Goal: Use online tool/utility: Utilize a website feature to perform a specific function

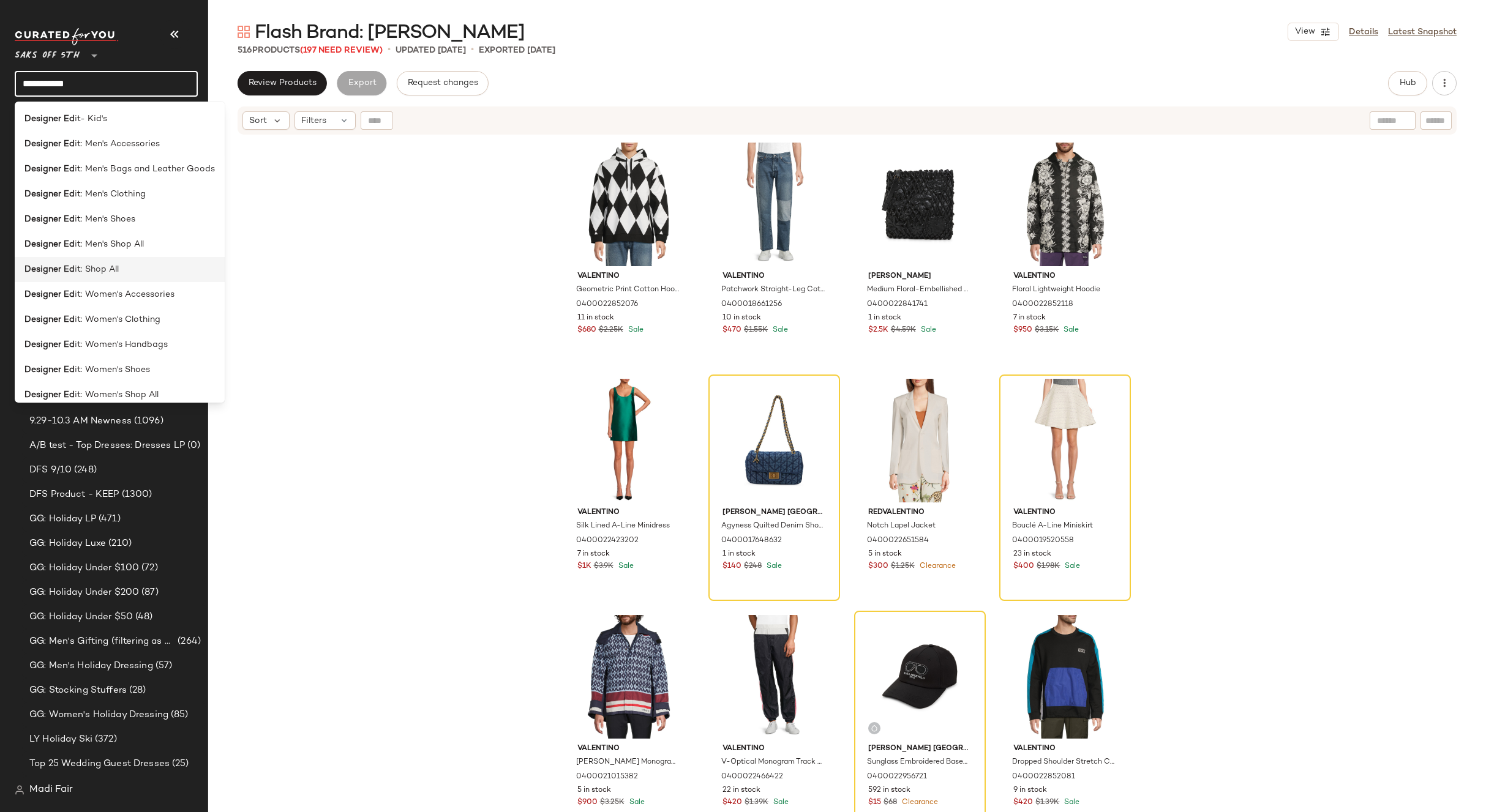
type input "**********"
click at [121, 270] on div "Designer Ed it: Shop All" at bounding box center [120, 270] width 190 height 13
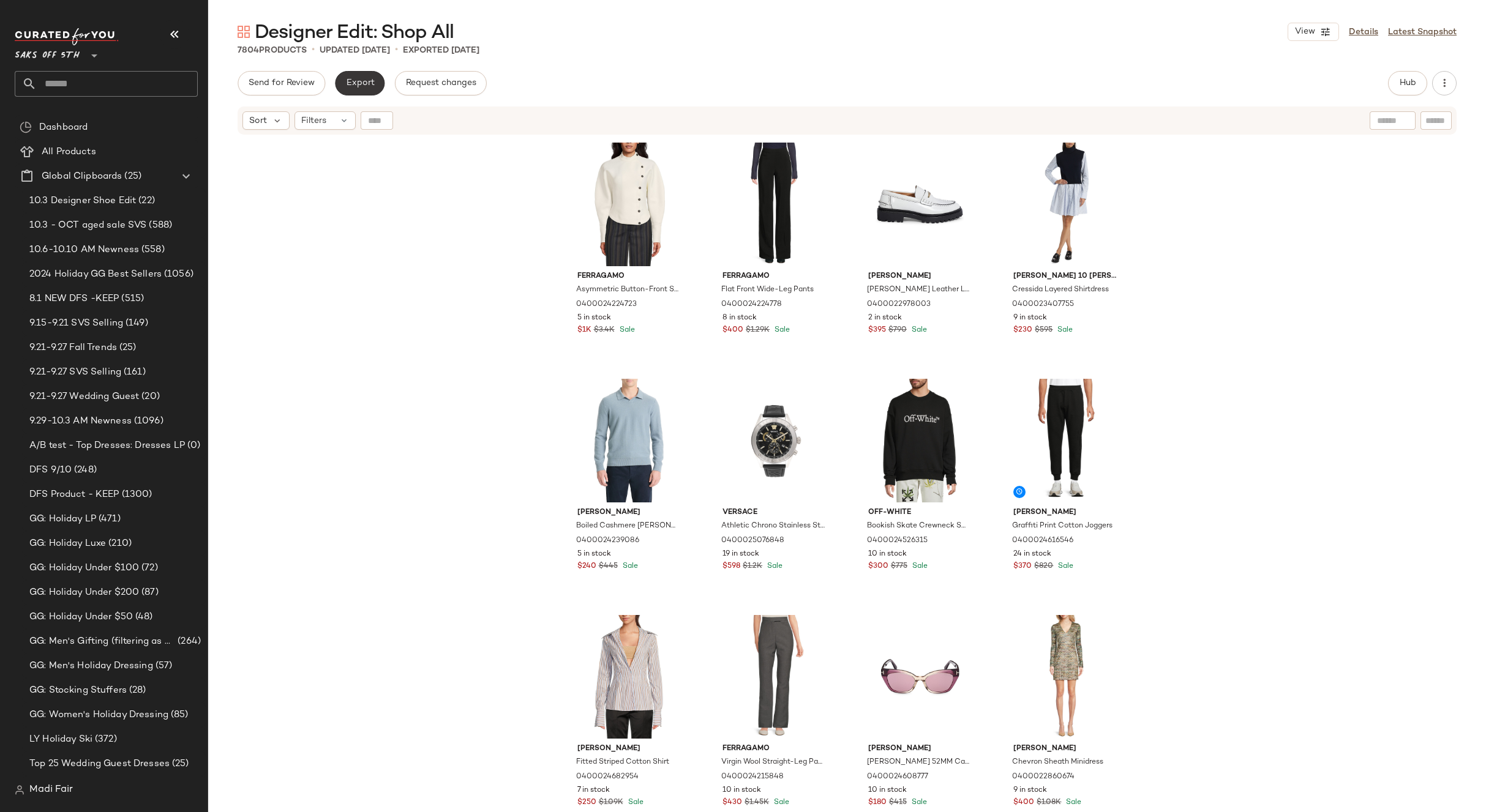
click at [366, 90] on button "Export" at bounding box center [359, 83] width 50 height 25
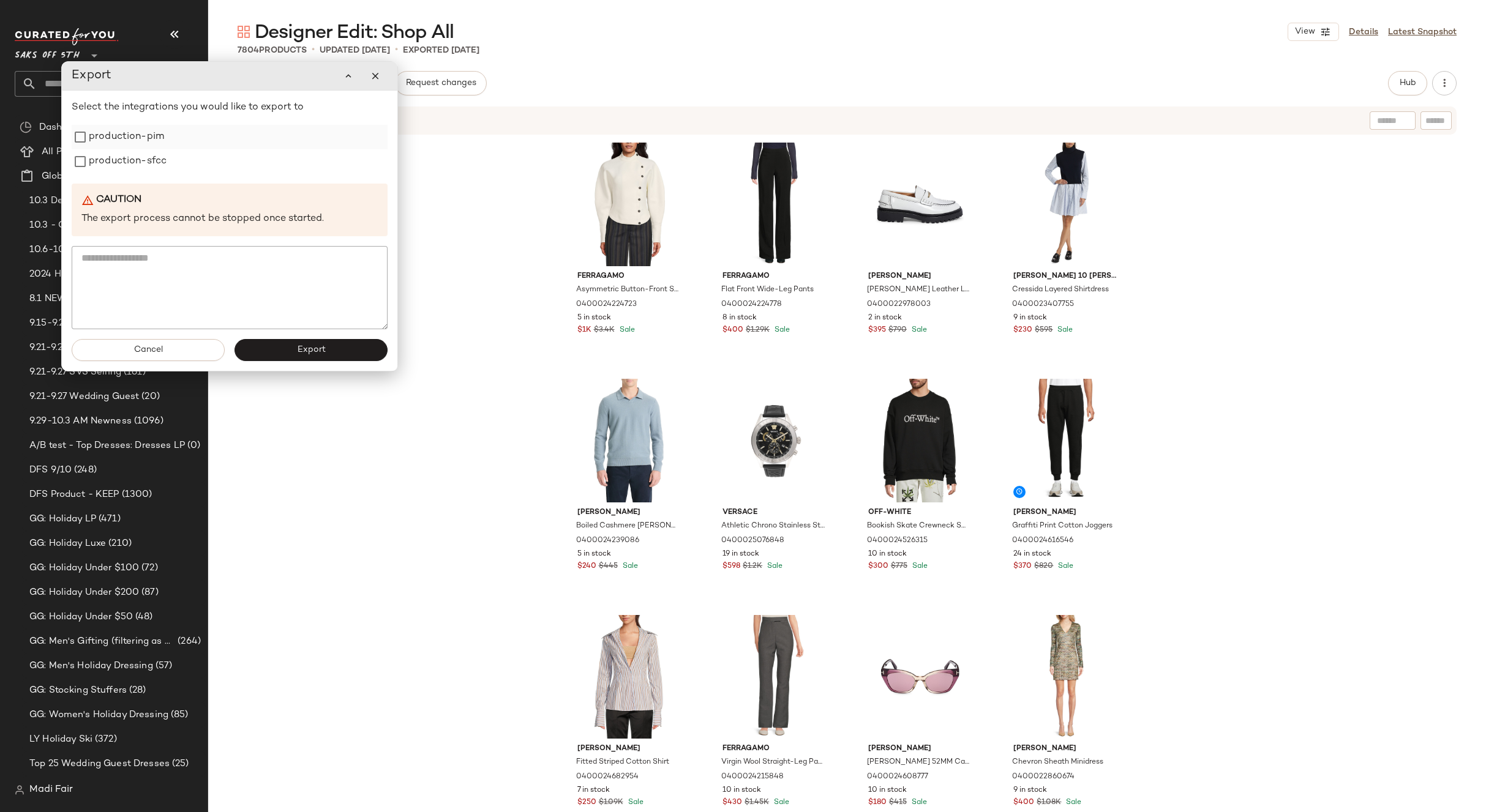
click at [134, 139] on label "production-pim" at bounding box center [126, 137] width 75 height 25
click at [122, 172] on label "production-sfcc" at bounding box center [127, 162] width 78 height 25
click at [299, 348] on span "Export" at bounding box center [310, 350] width 29 height 10
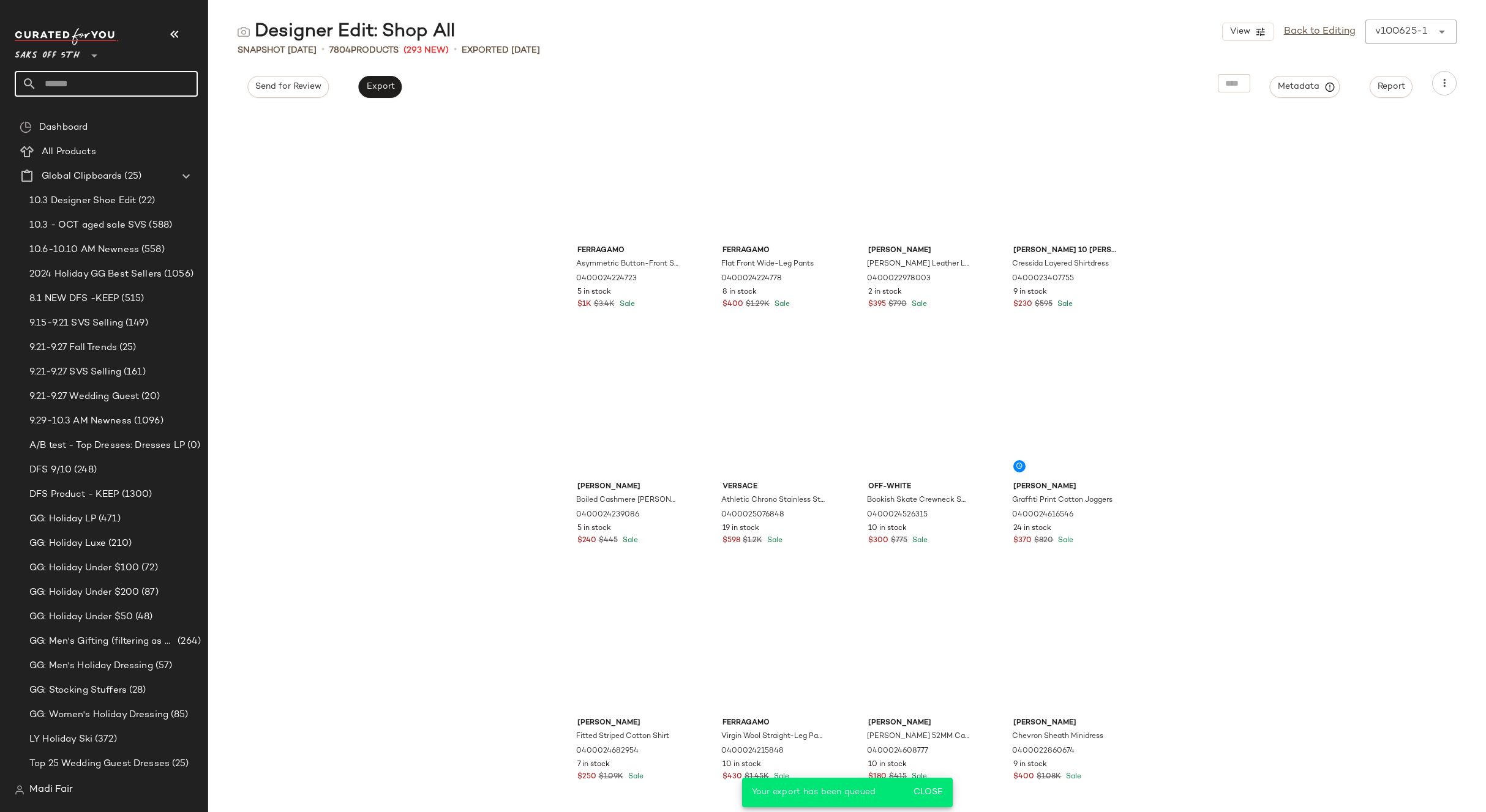
click at [98, 77] on input "text" at bounding box center [117, 84] width 161 height 26
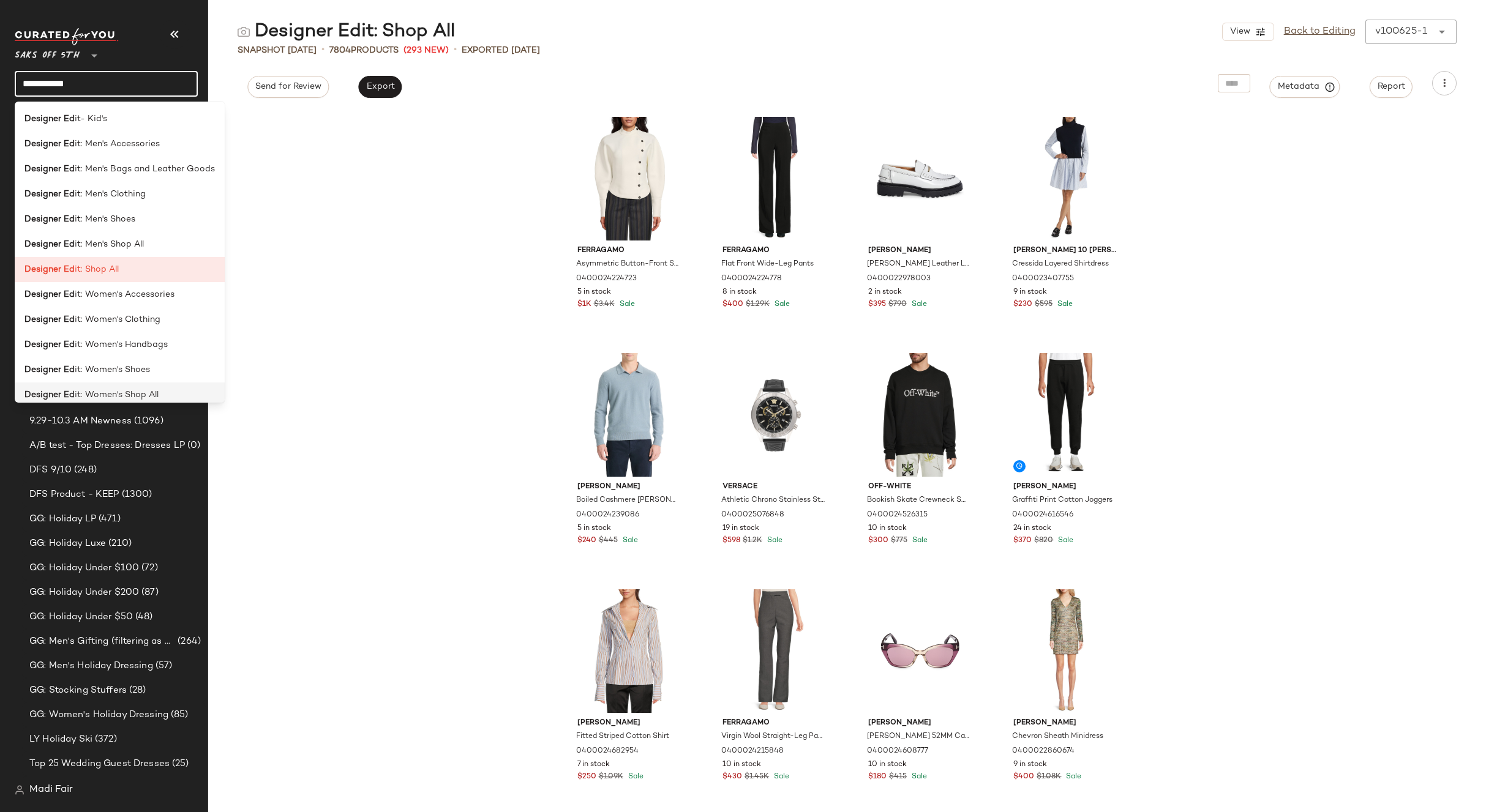
type input "**********"
click at [156, 394] on span "it: Women's Shop All" at bounding box center [116, 395] width 84 height 13
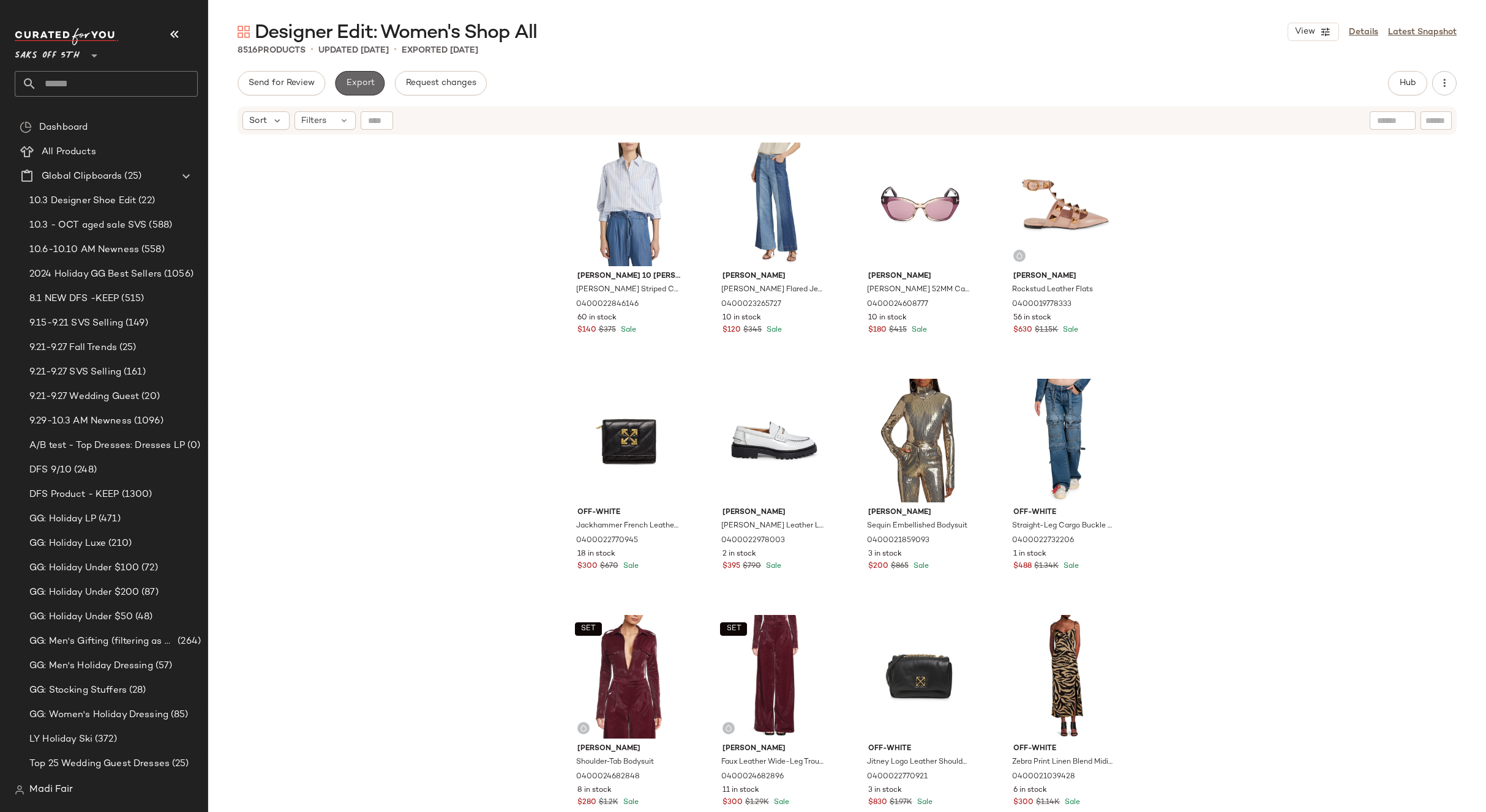
click at [372, 84] on span "Export" at bounding box center [359, 83] width 29 height 10
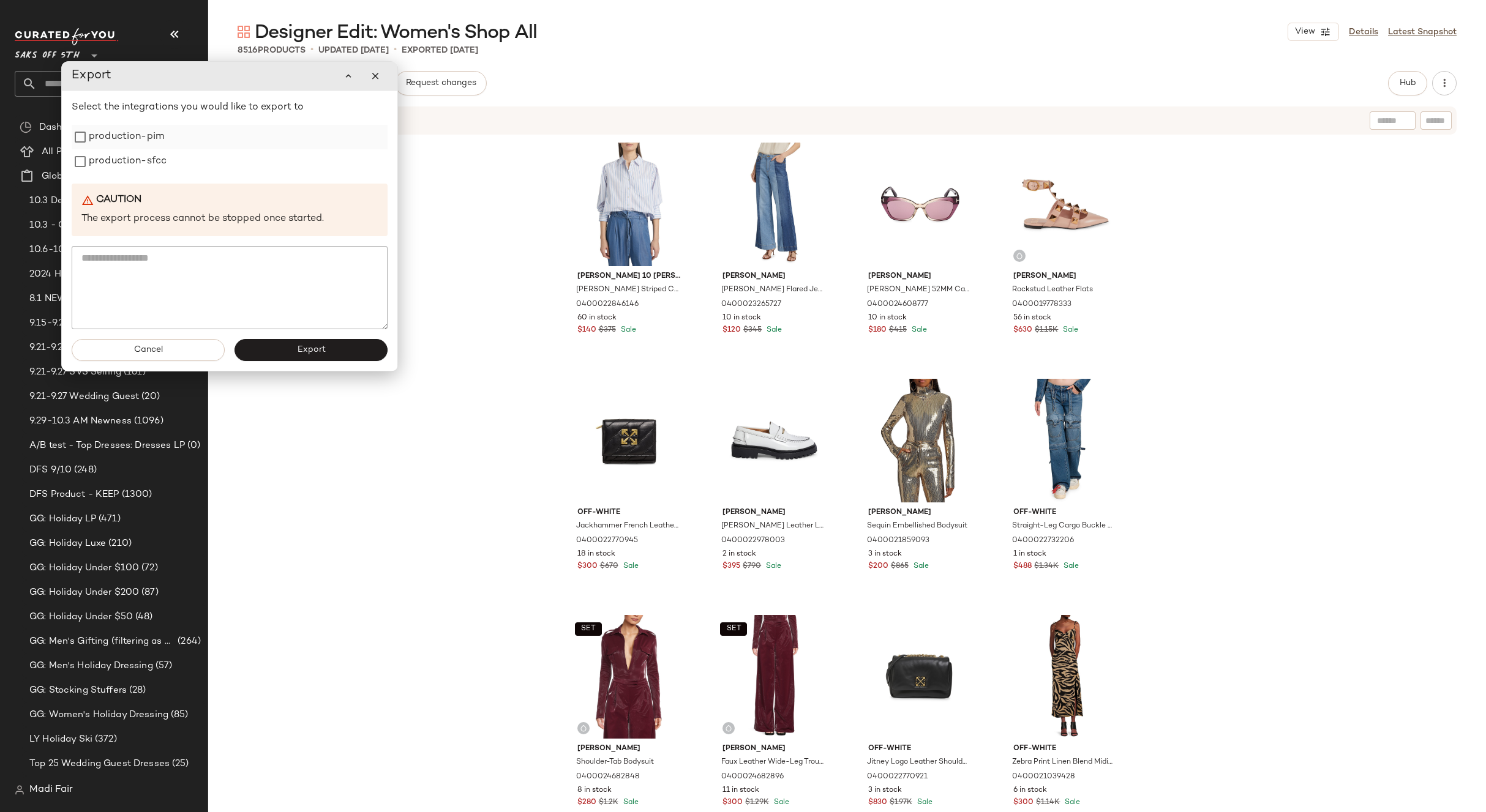
click at [137, 146] on label "production-pim" at bounding box center [126, 137] width 75 height 25
click at [128, 162] on label "production-sfcc" at bounding box center [127, 162] width 78 height 25
click at [307, 349] on span "Export" at bounding box center [310, 350] width 29 height 10
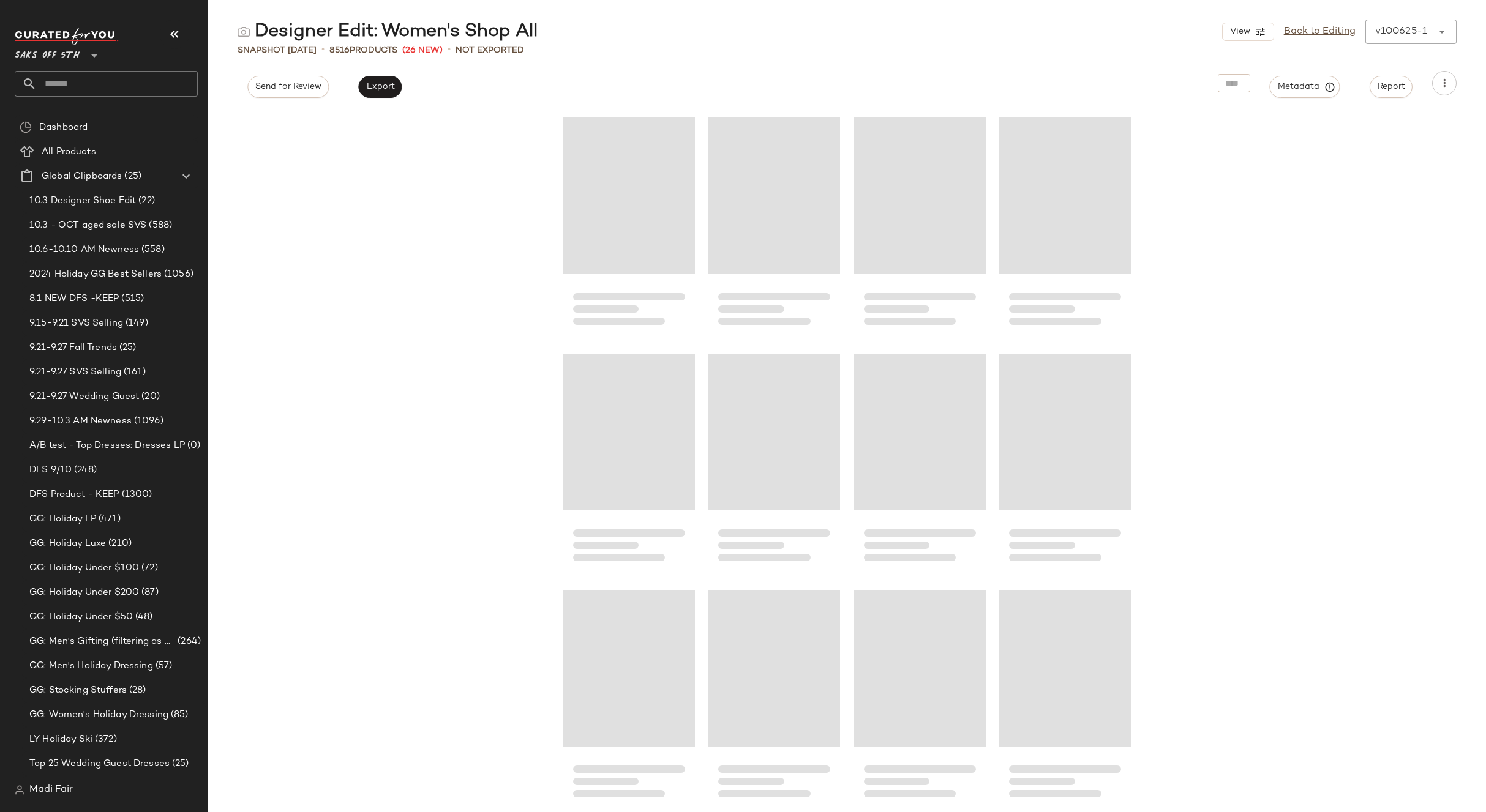
click at [86, 87] on input "text" at bounding box center [117, 84] width 161 height 26
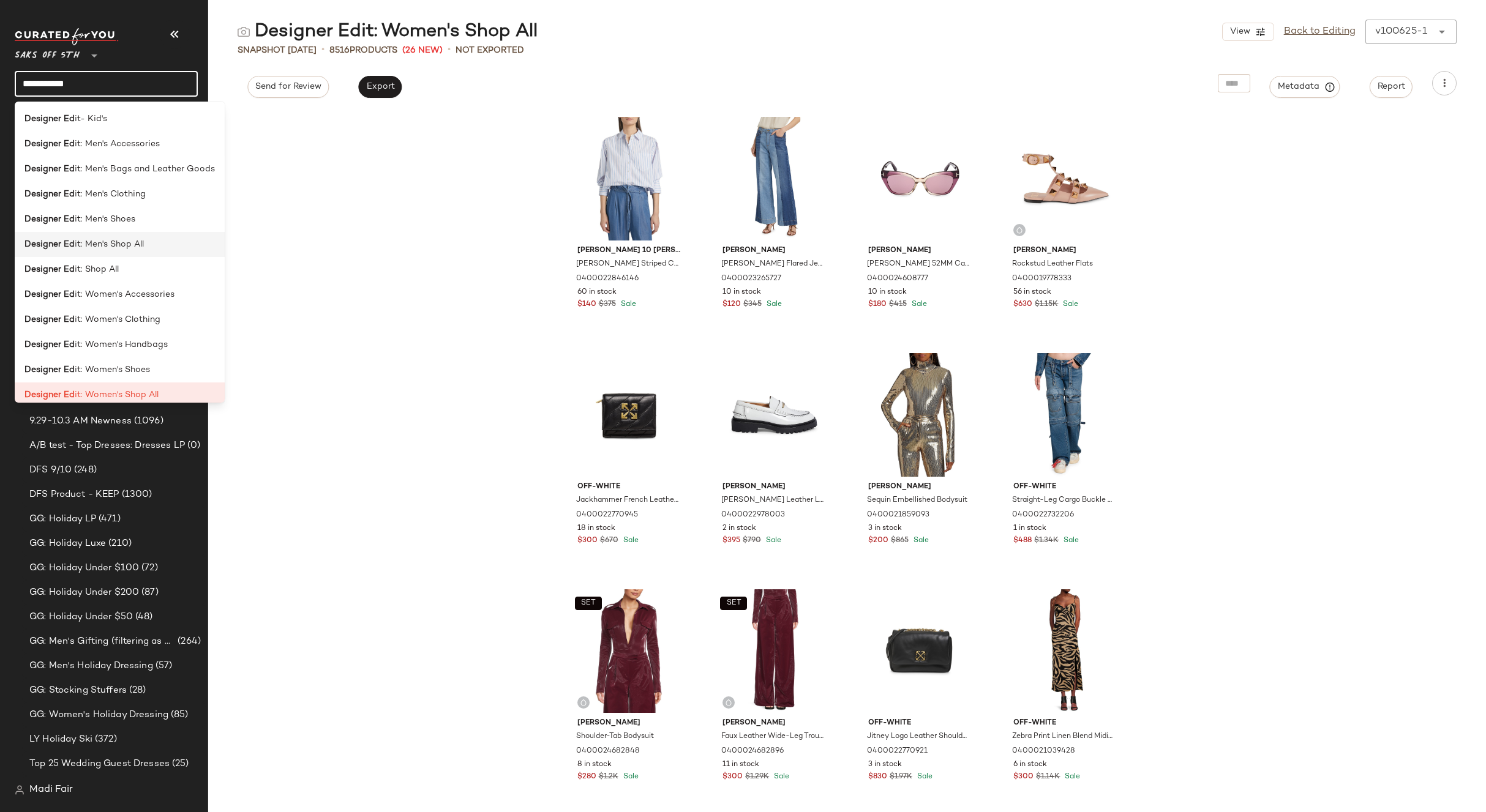
type input "**********"
drag, startPoint x: 142, startPoint y: 249, endPoint x: 224, endPoint y: 173, distance: 111.8
click at [142, 249] on span "it: Men's Shop All" at bounding box center [109, 245] width 69 height 13
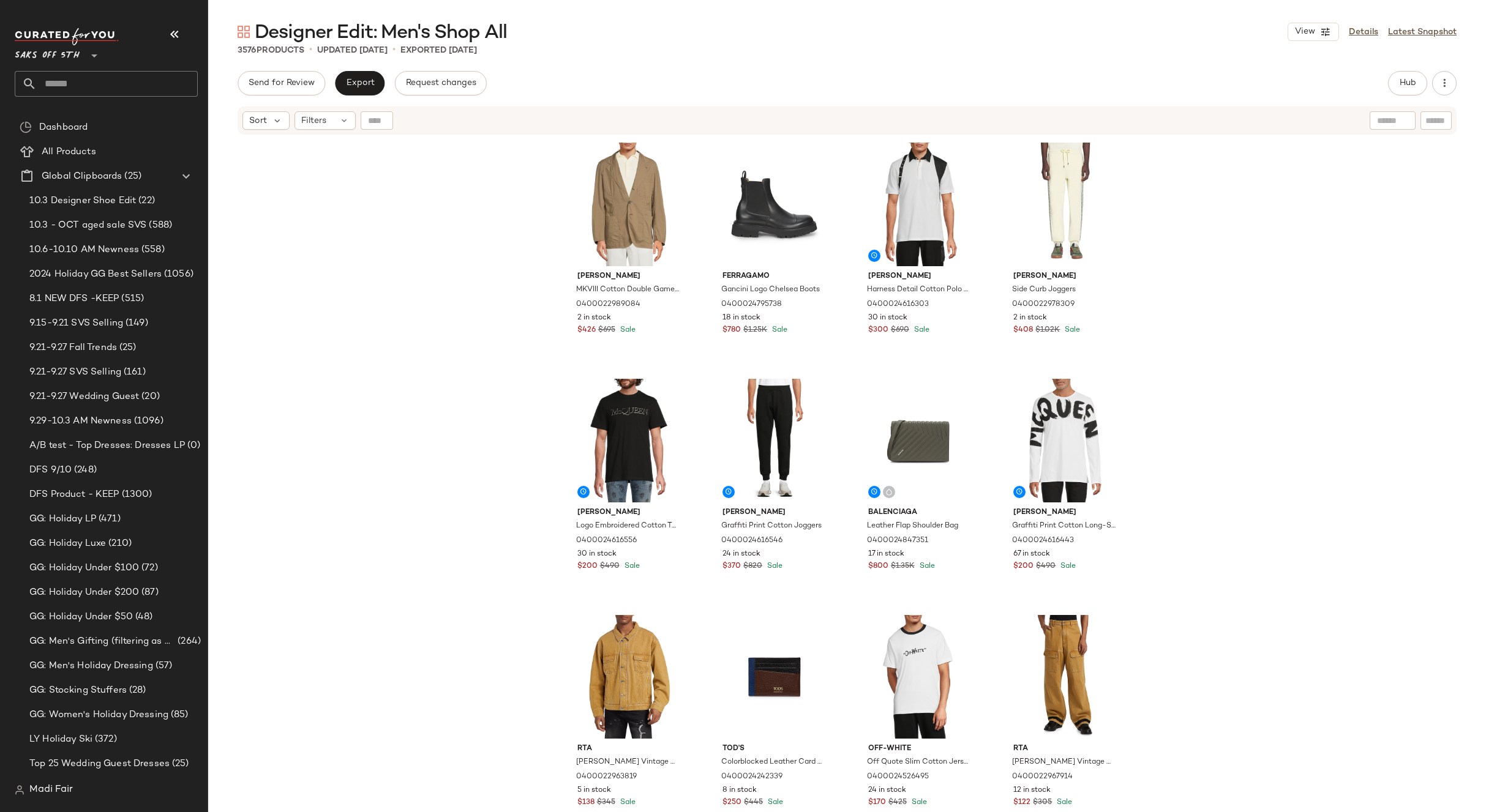
click at [78, 100] on div "Saks OFF 5TH **" at bounding box center [110, 62] width 193 height 76
type input "*"
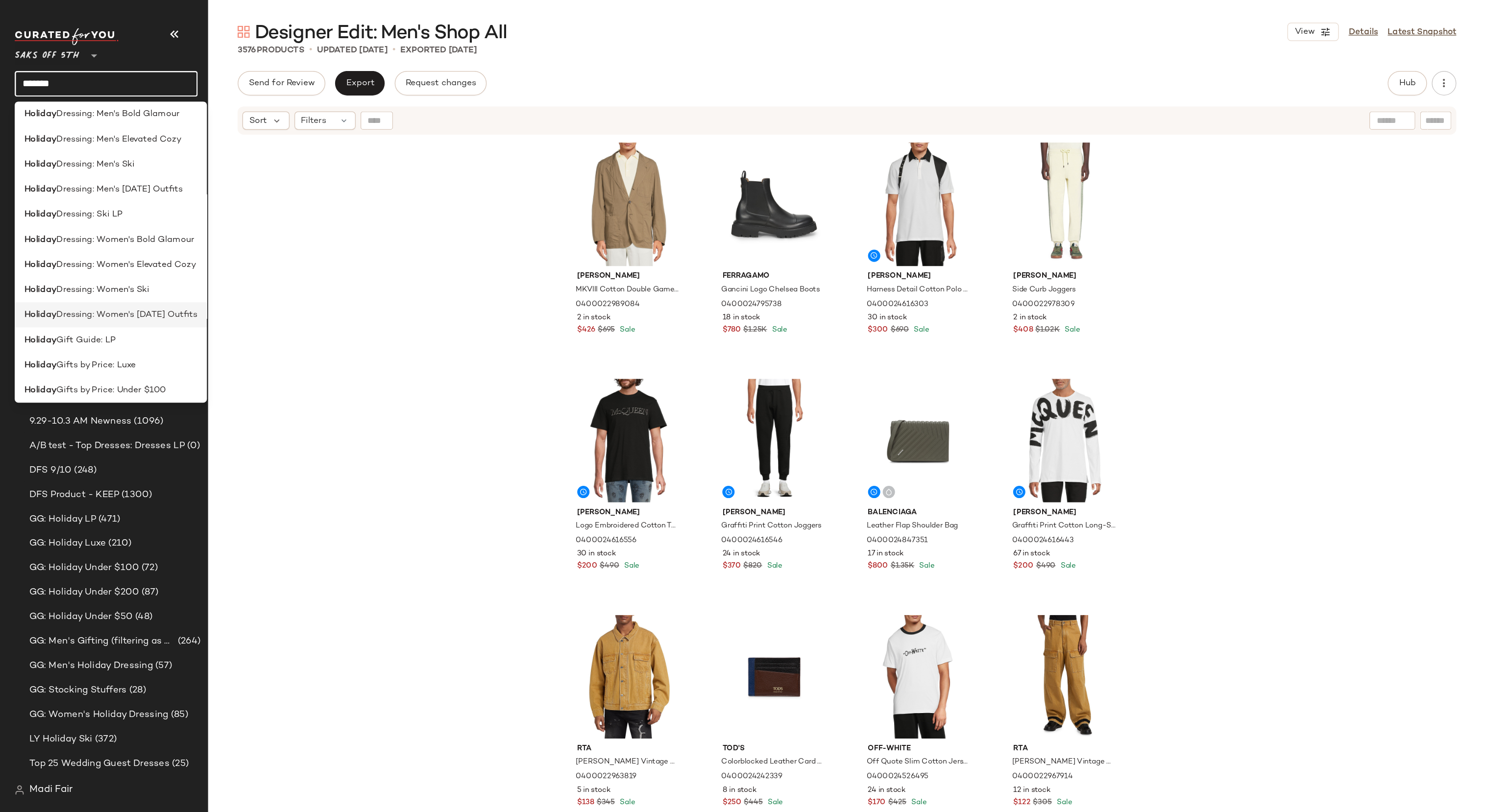
scroll to position [245, 0]
type input "*******"
click at [101, 251] on div "Holiday Gift Guide: LP" at bounding box center [89, 252] width 138 height 10
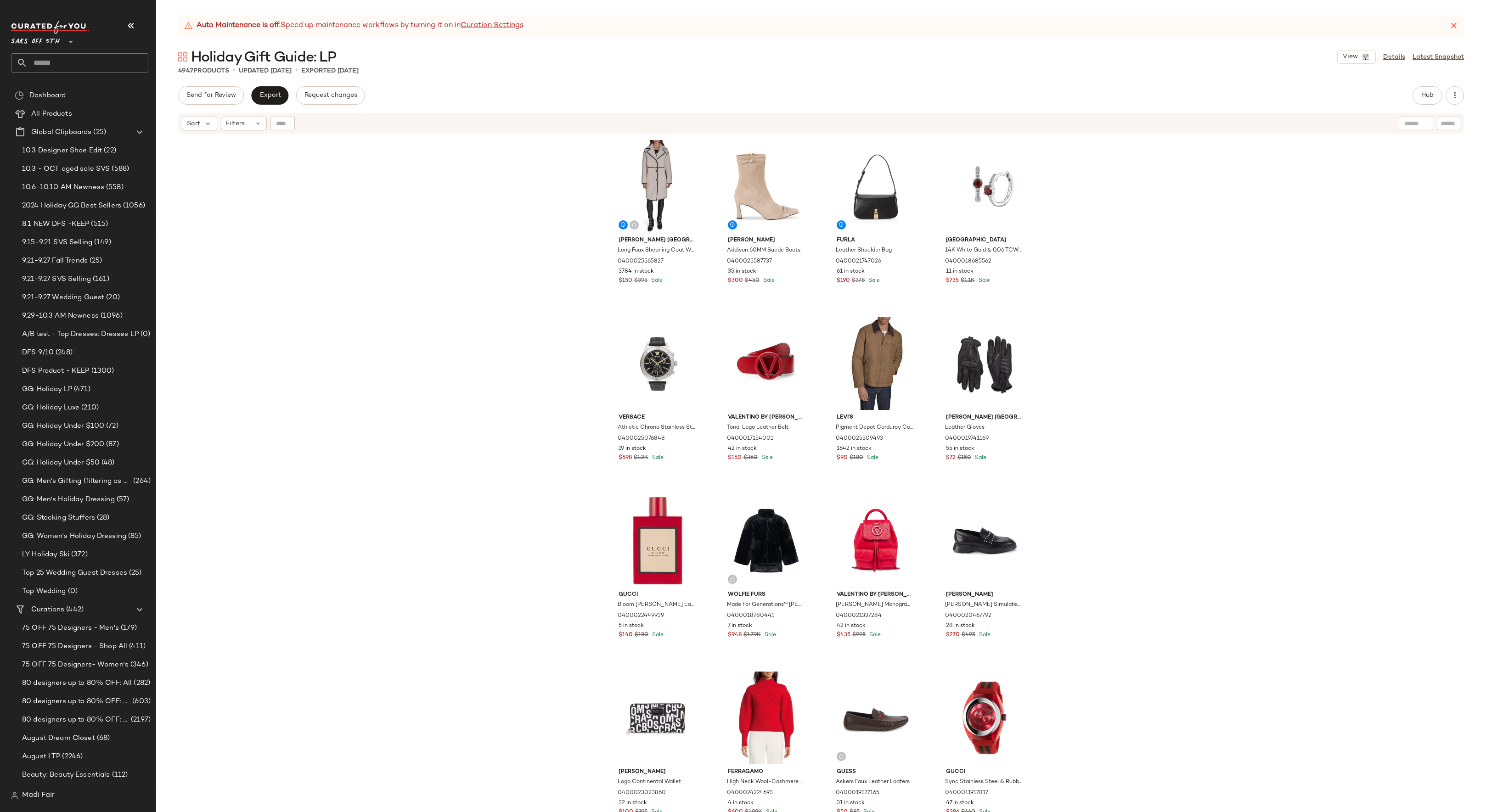
drag, startPoint x: 288, startPoint y: 182, endPoint x: 325, endPoint y: 188, distance: 37.5
click at [288, 182] on div "[PERSON_NAME] [PERSON_NAME] Faux Shearling Coat With Faux Leather Trim 04000255…" at bounding box center [821, 485] width 1330 height 700
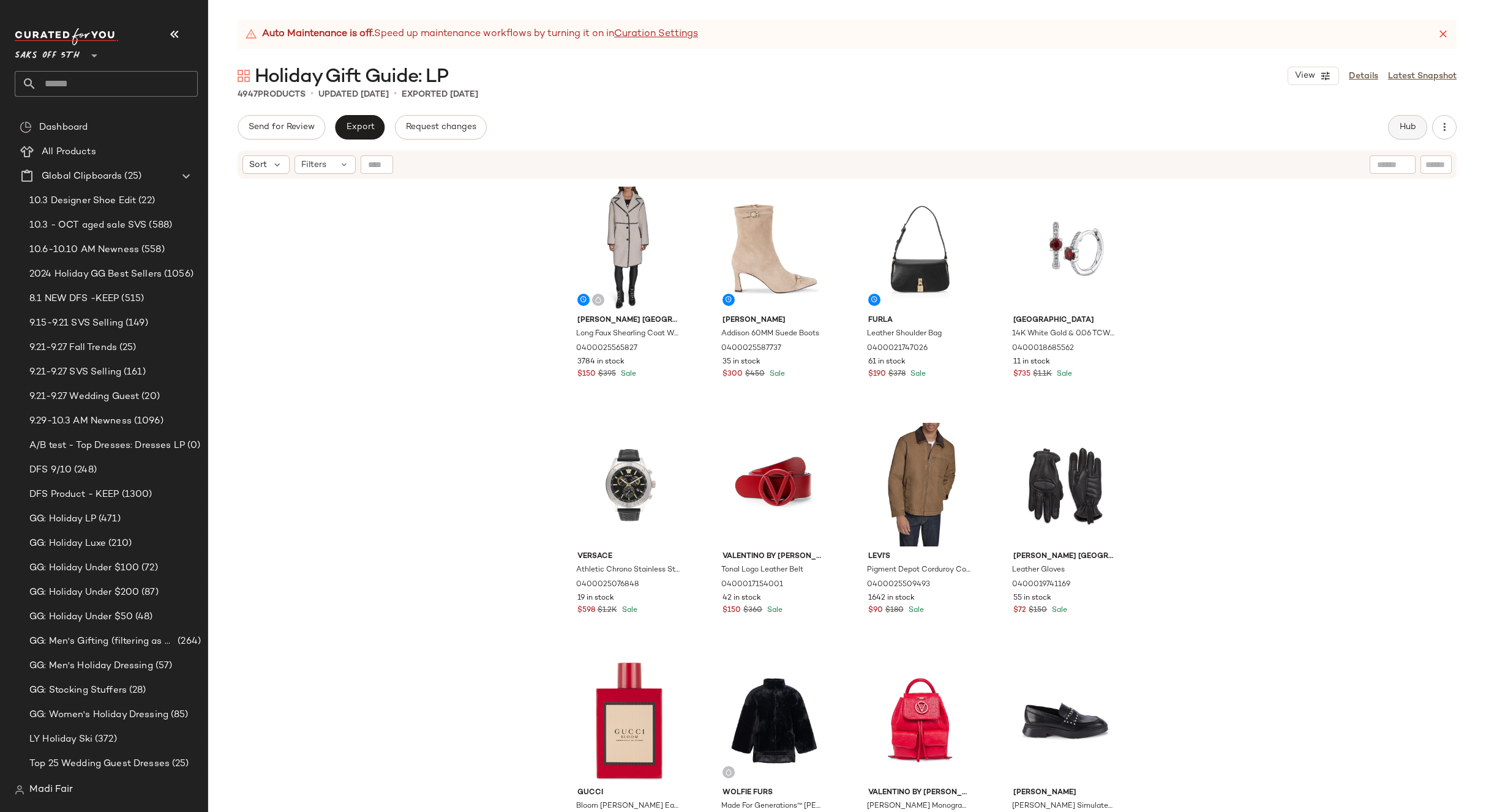
click at [1403, 131] on span "Hub" at bounding box center [1407, 127] width 17 height 10
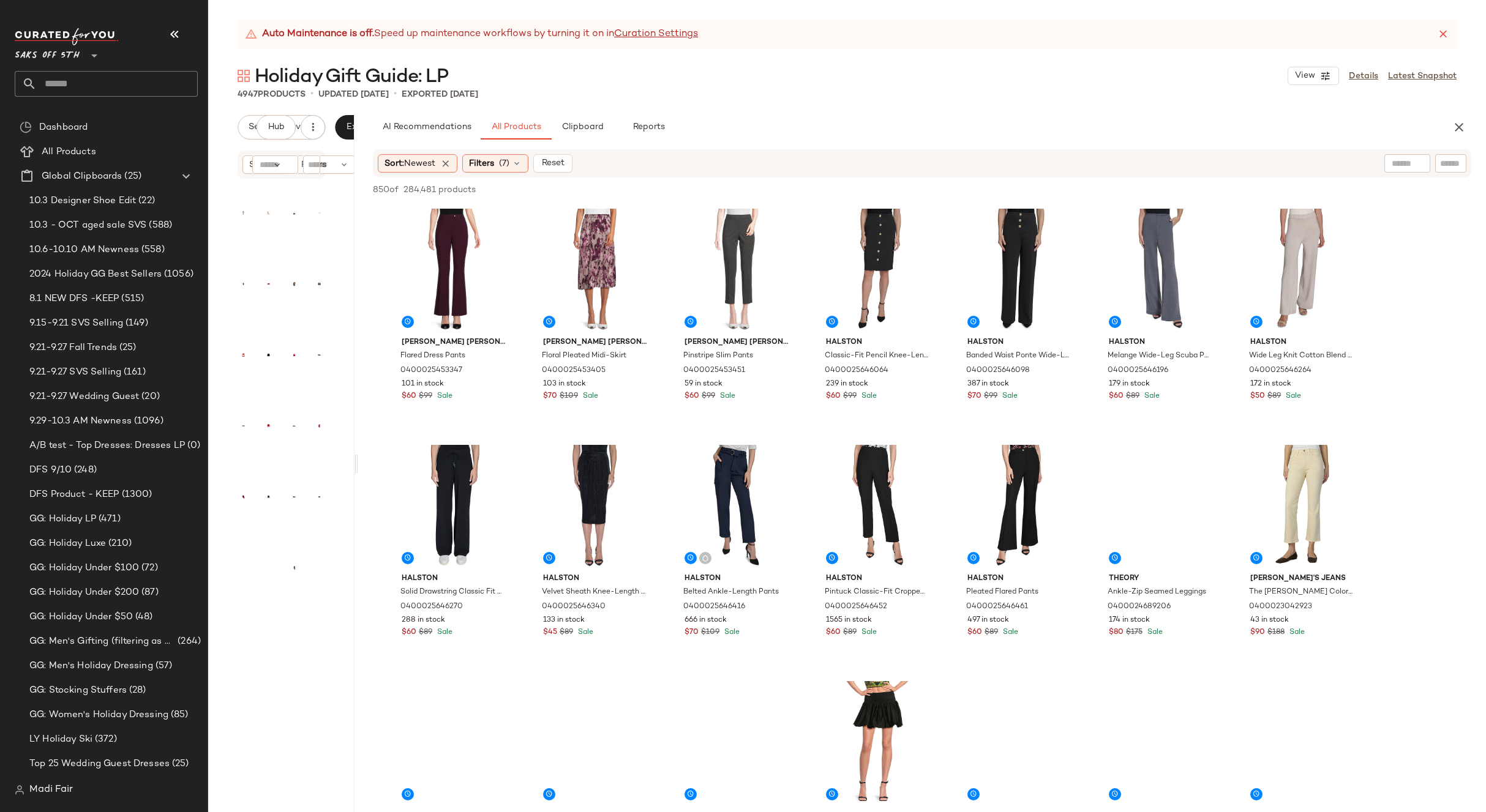
drag, startPoint x: 846, startPoint y: 460, endPoint x: 356, endPoint y: 452, distance: 490.1
click at [356, 452] on div "Auto Maintenance is off. Speed up maintenance workflows by turning it on in Cur…" at bounding box center [847, 415] width 1278 height 793
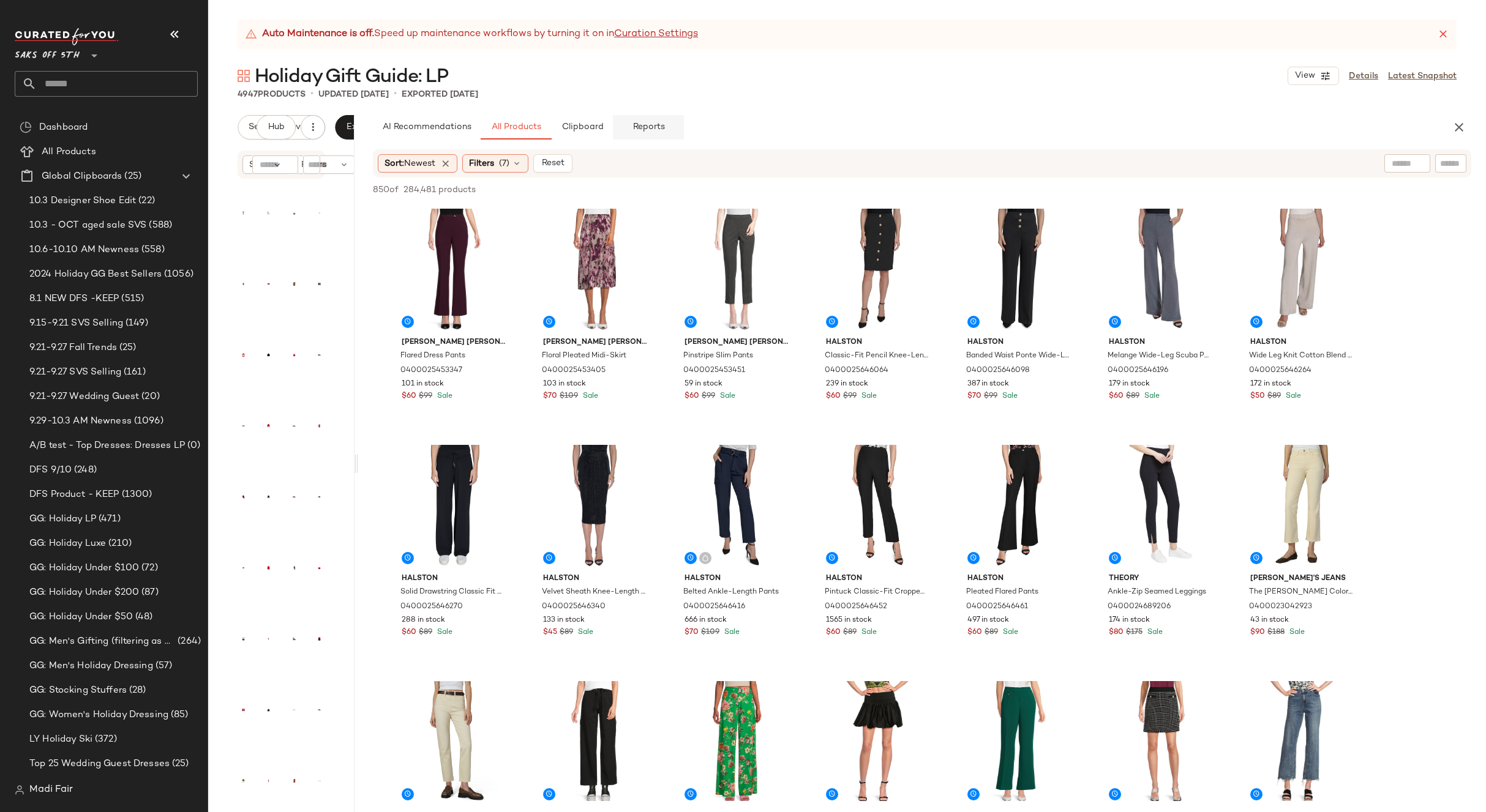
click at [637, 124] on span "Reports" at bounding box center [648, 127] width 33 height 10
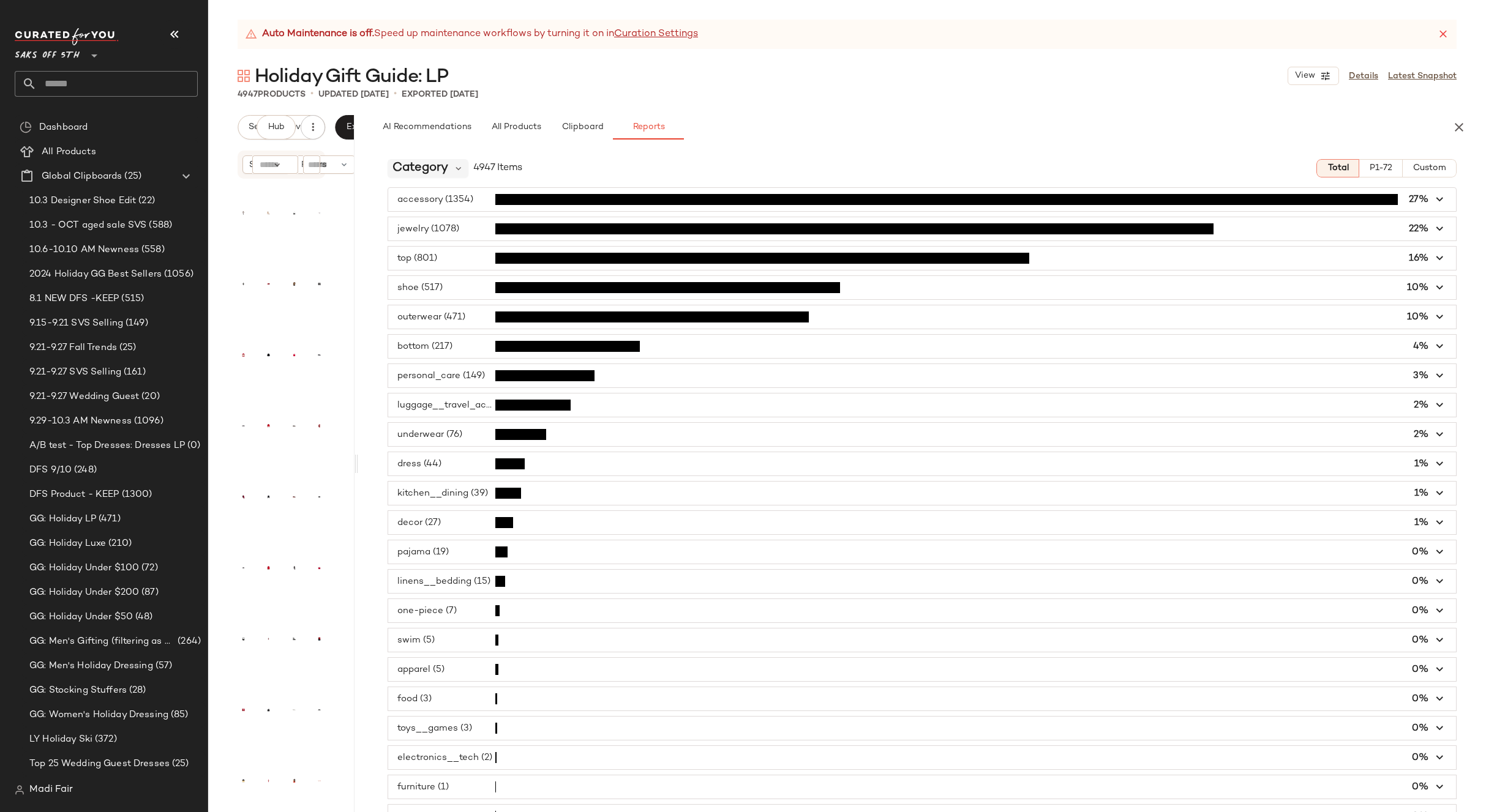
click at [439, 169] on span "Category" at bounding box center [420, 168] width 56 height 18
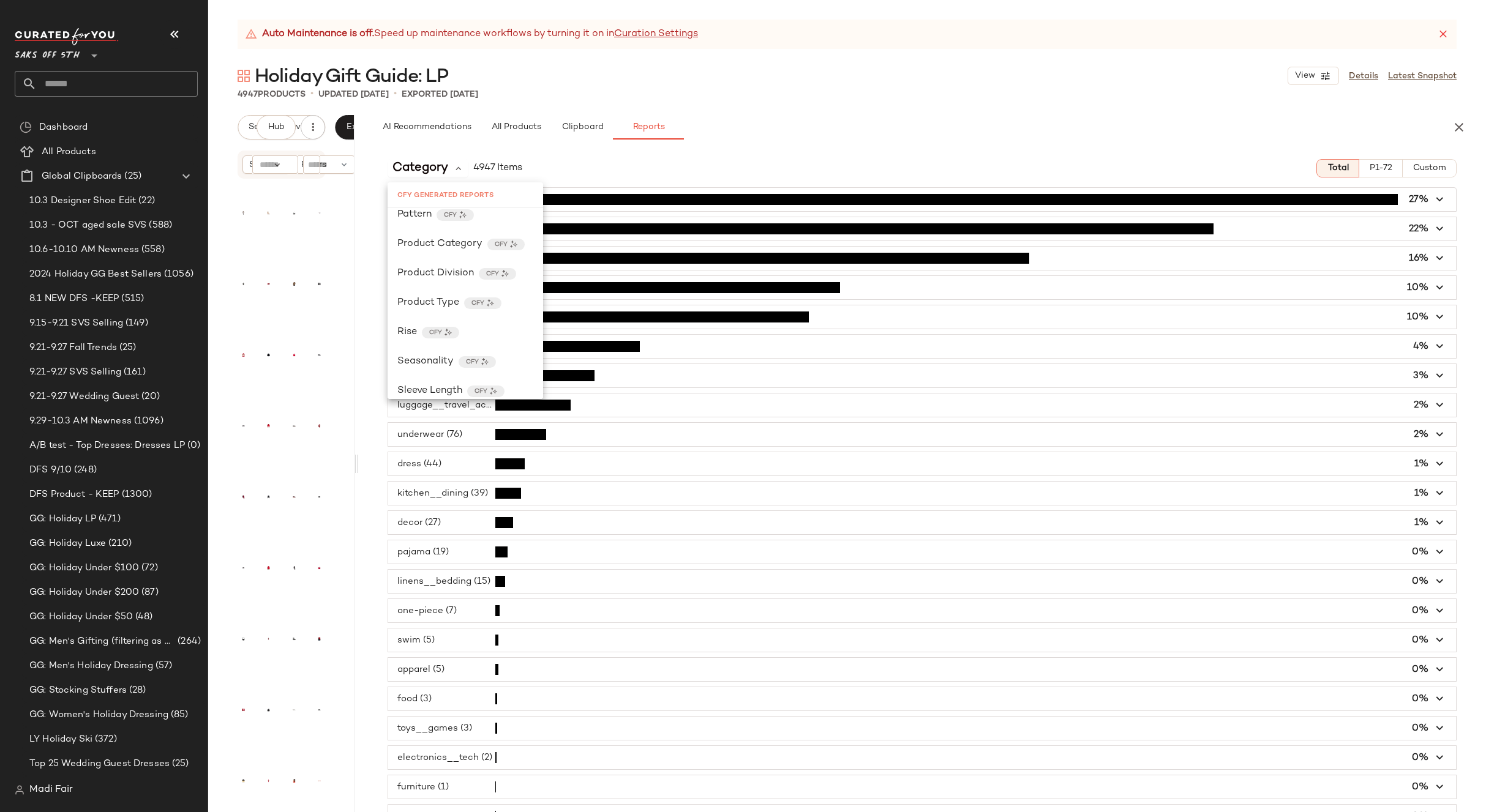
scroll to position [466, 0]
click at [434, 234] on span "Product Category" at bounding box center [440, 233] width 85 height 14
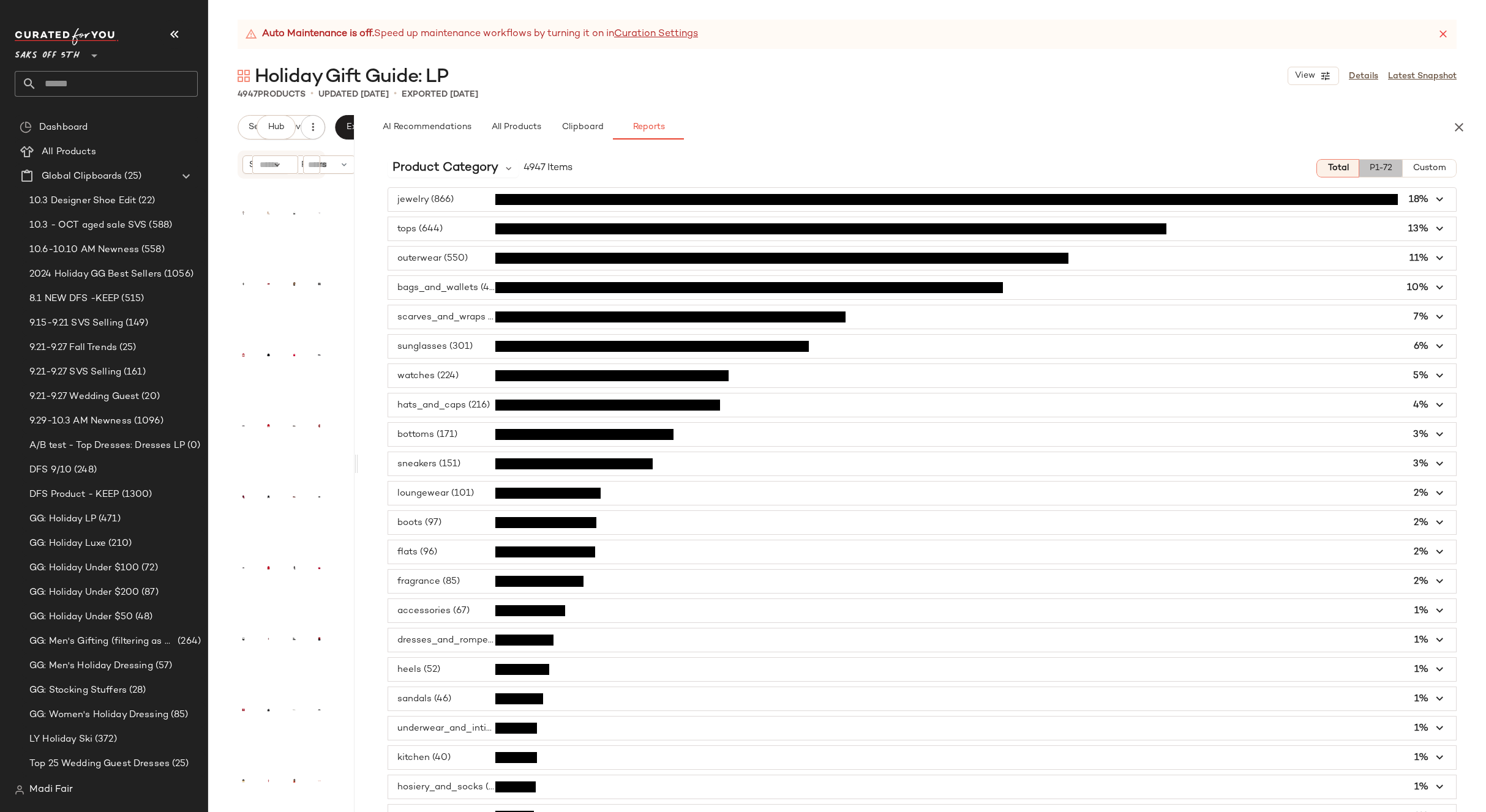
click at [1380, 172] on span "P1-72" at bounding box center [1380, 168] width 23 height 10
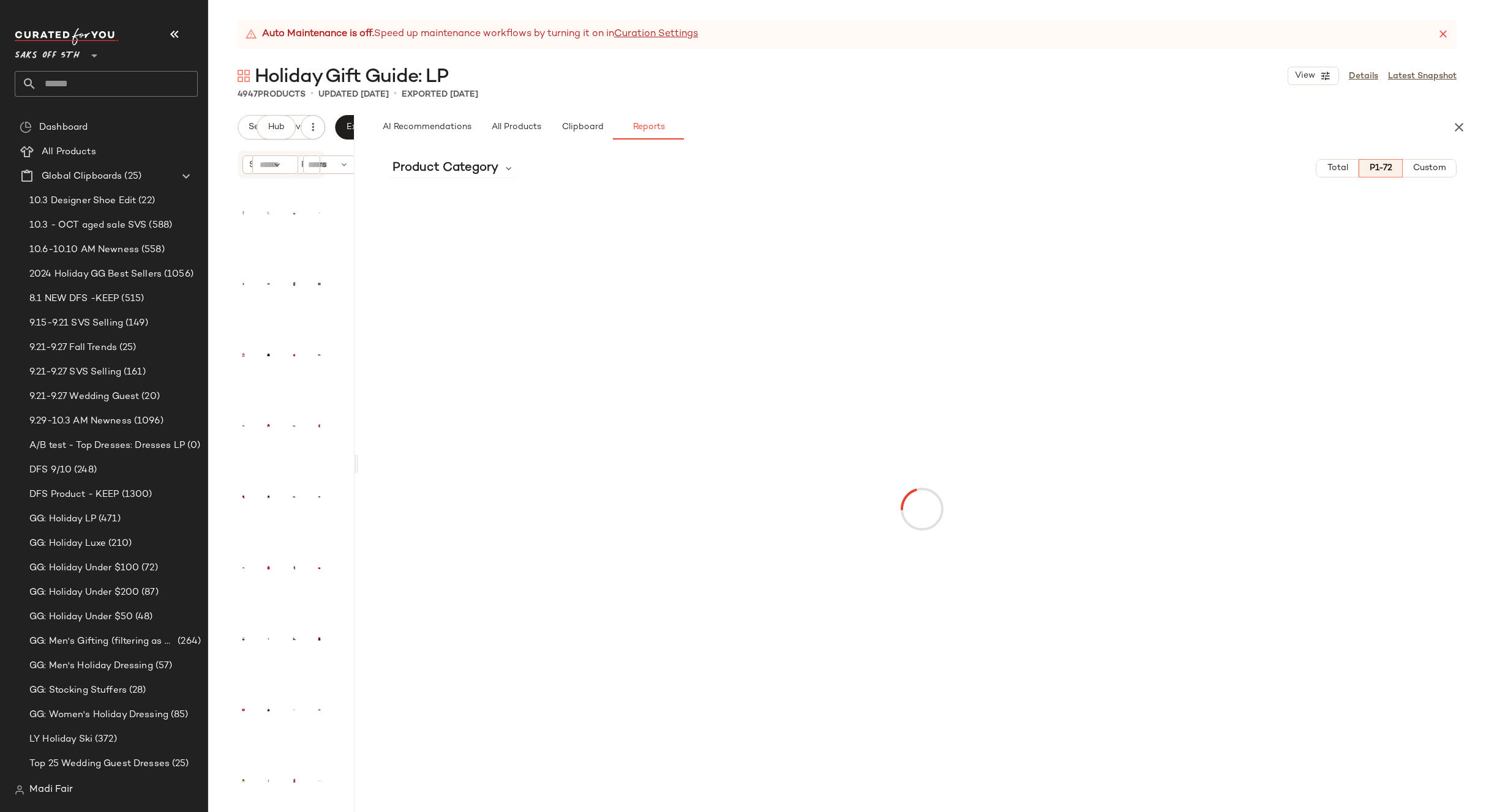
click at [1346, 167] on span "Total" at bounding box center [1336, 168] width 22 height 10
click at [1416, 168] on span "Custom" at bounding box center [1429, 168] width 34 height 10
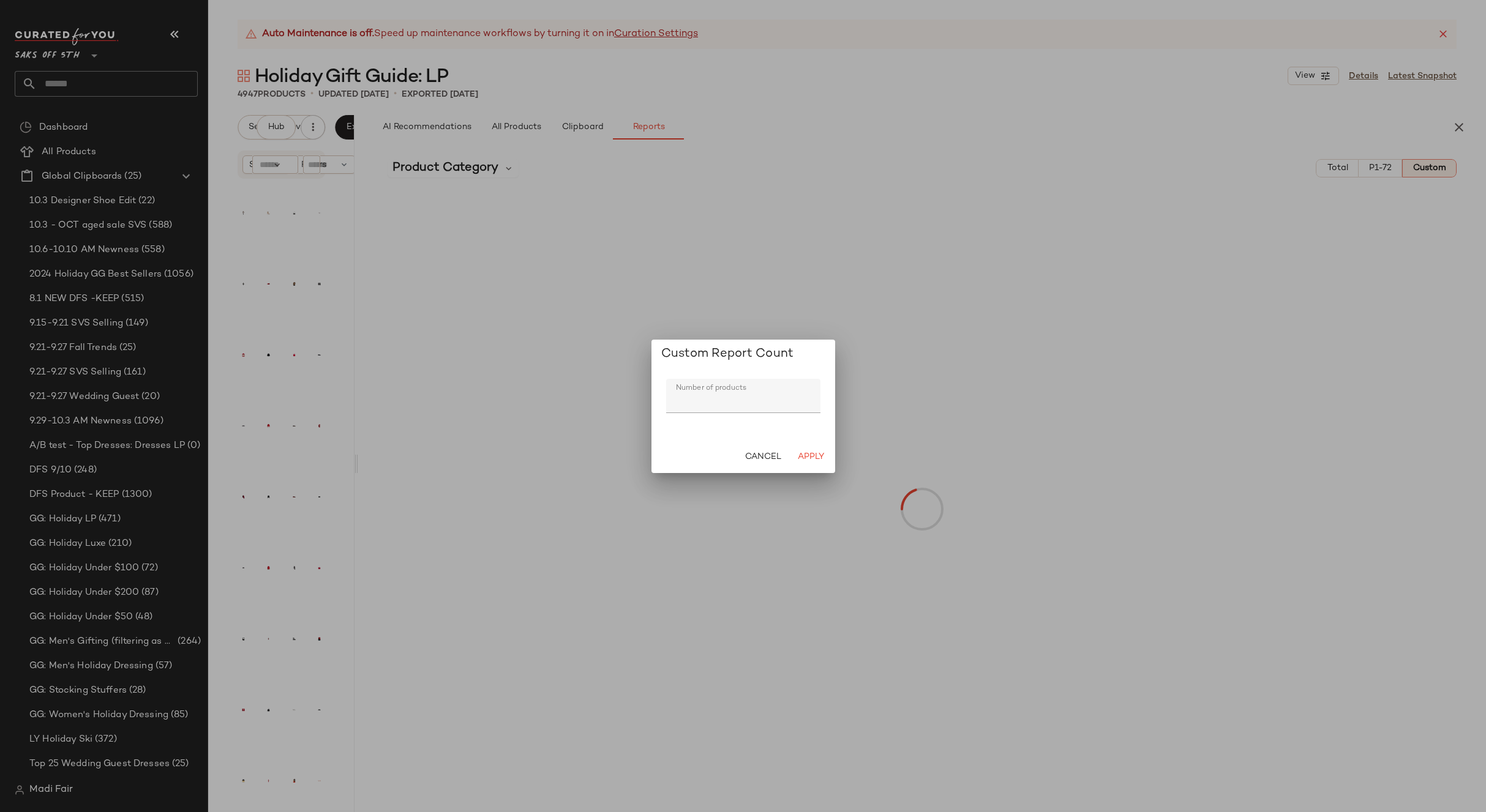
click at [702, 402] on input "***" at bounding box center [743, 396] width 154 height 34
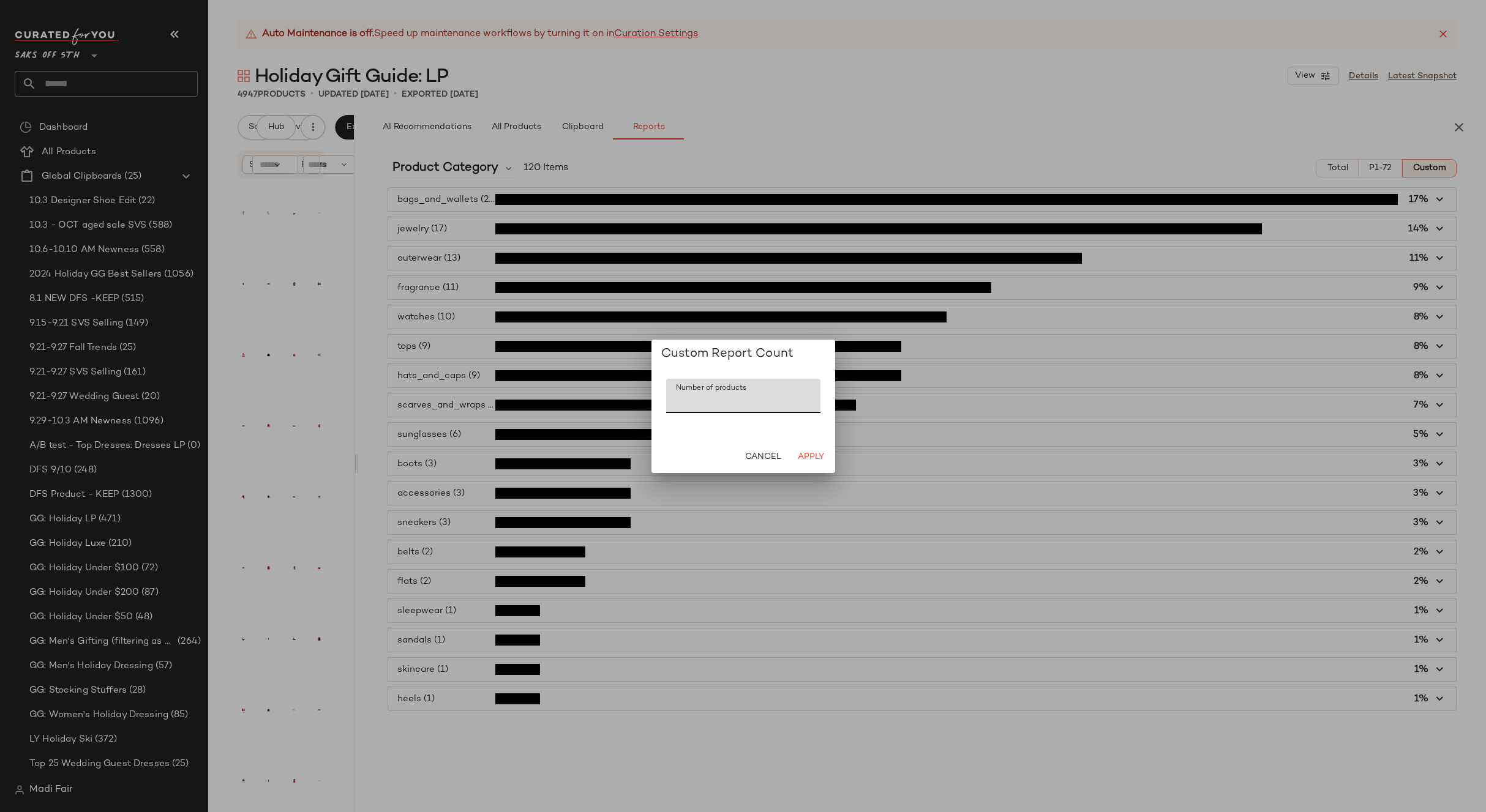
drag, startPoint x: 702, startPoint y: 402, endPoint x: 653, endPoint y: 400, distance: 49.0
click at [653, 400] on div "Number of products Number of products ***" at bounding box center [743, 405] width 184 height 72
type input "**"
click at [807, 458] on span "Apply" at bounding box center [810, 457] width 27 height 10
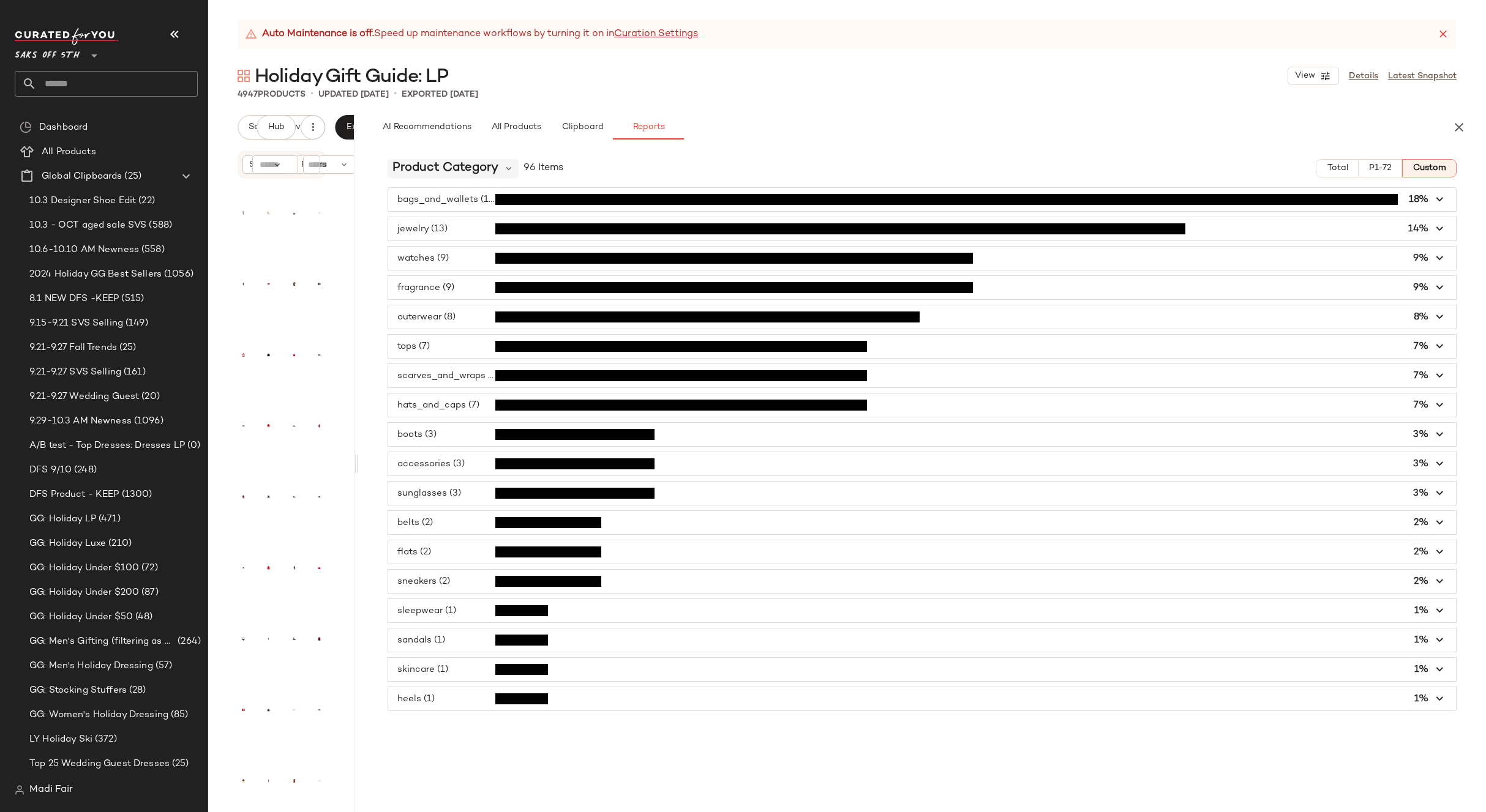
click at [494, 167] on span "Product Category" at bounding box center [445, 168] width 106 height 18
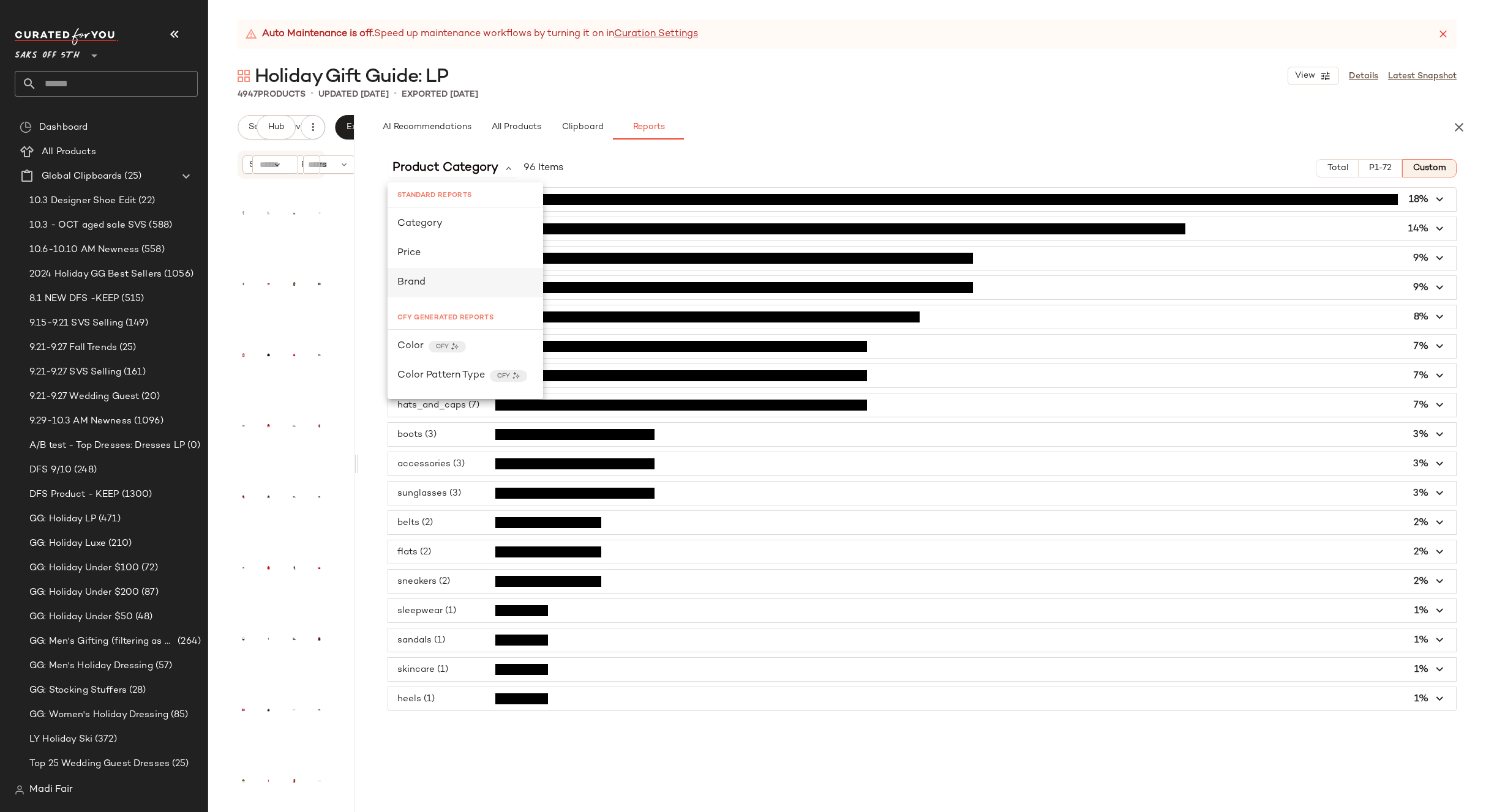
click at [463, 284] on div "Brand" at bounding box center [466, 282] width 136 height 14
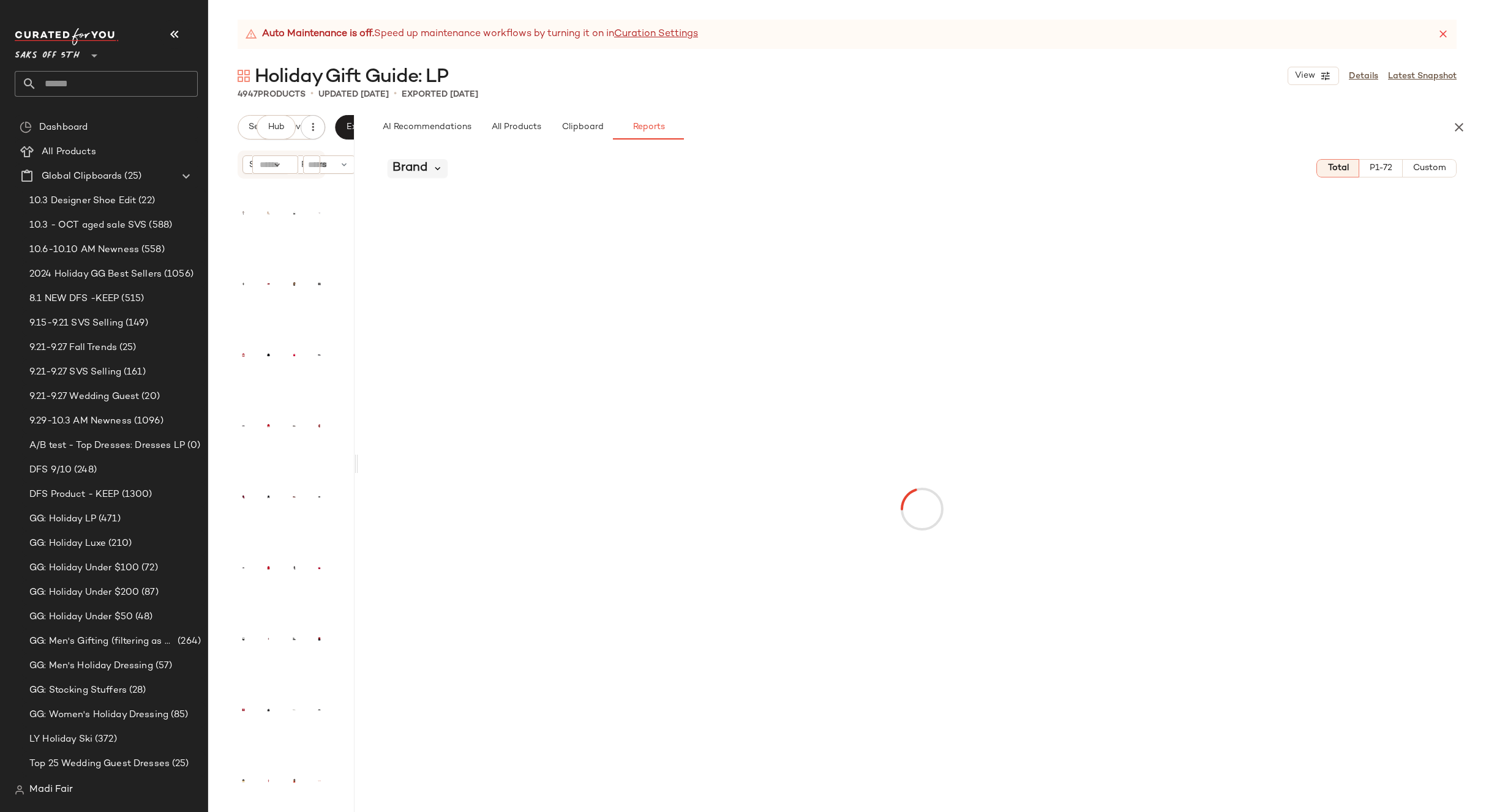
click at [442, 167] on icon at bounding box center [438, 168] width 11 height 11
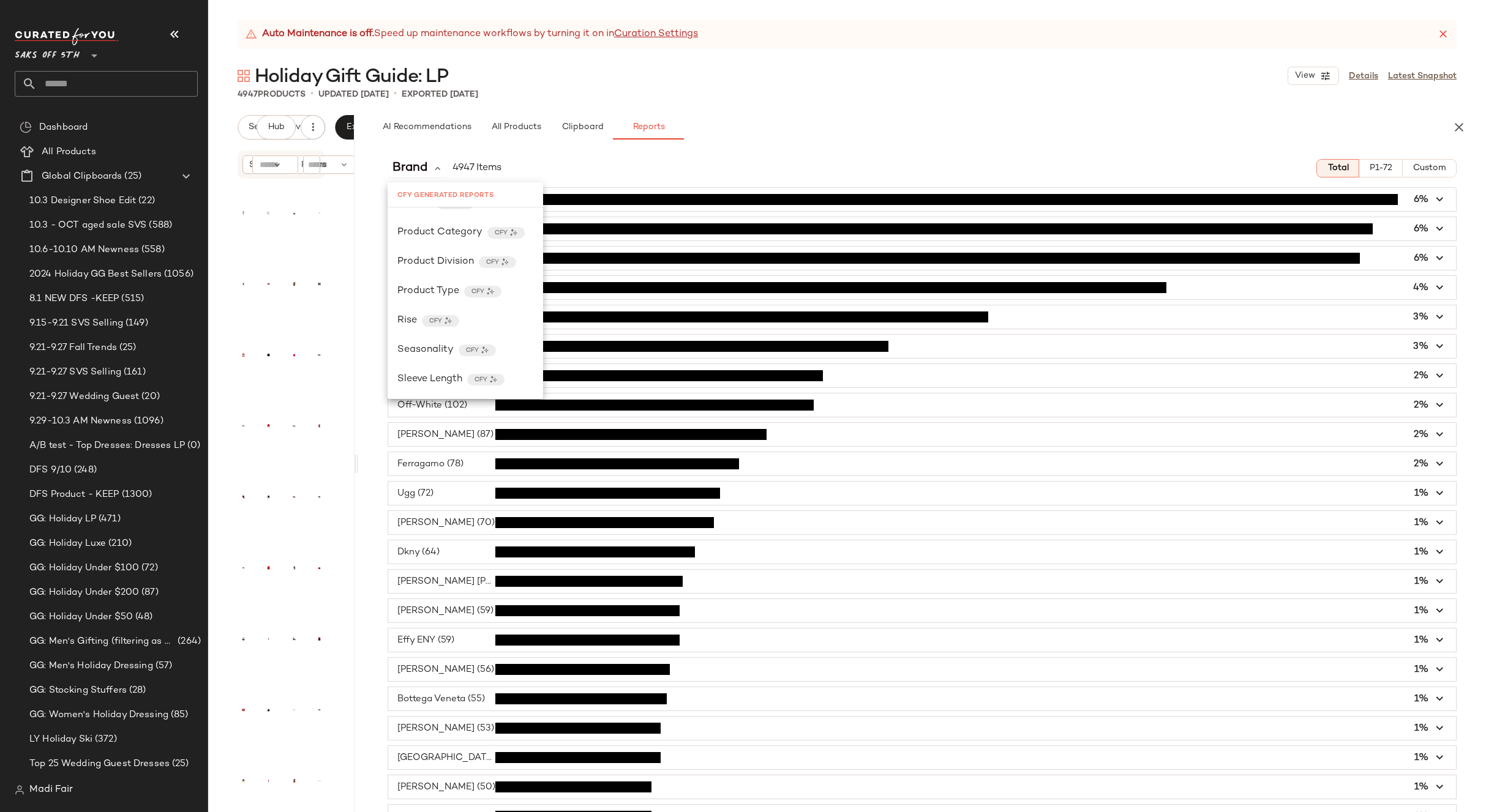
click at [737, 144] on div "AI Recommendations All Products Clipboard Reports Sort: Newest Filters (7) Rese…" at bounding box center [922, 463] width 1128 height 697
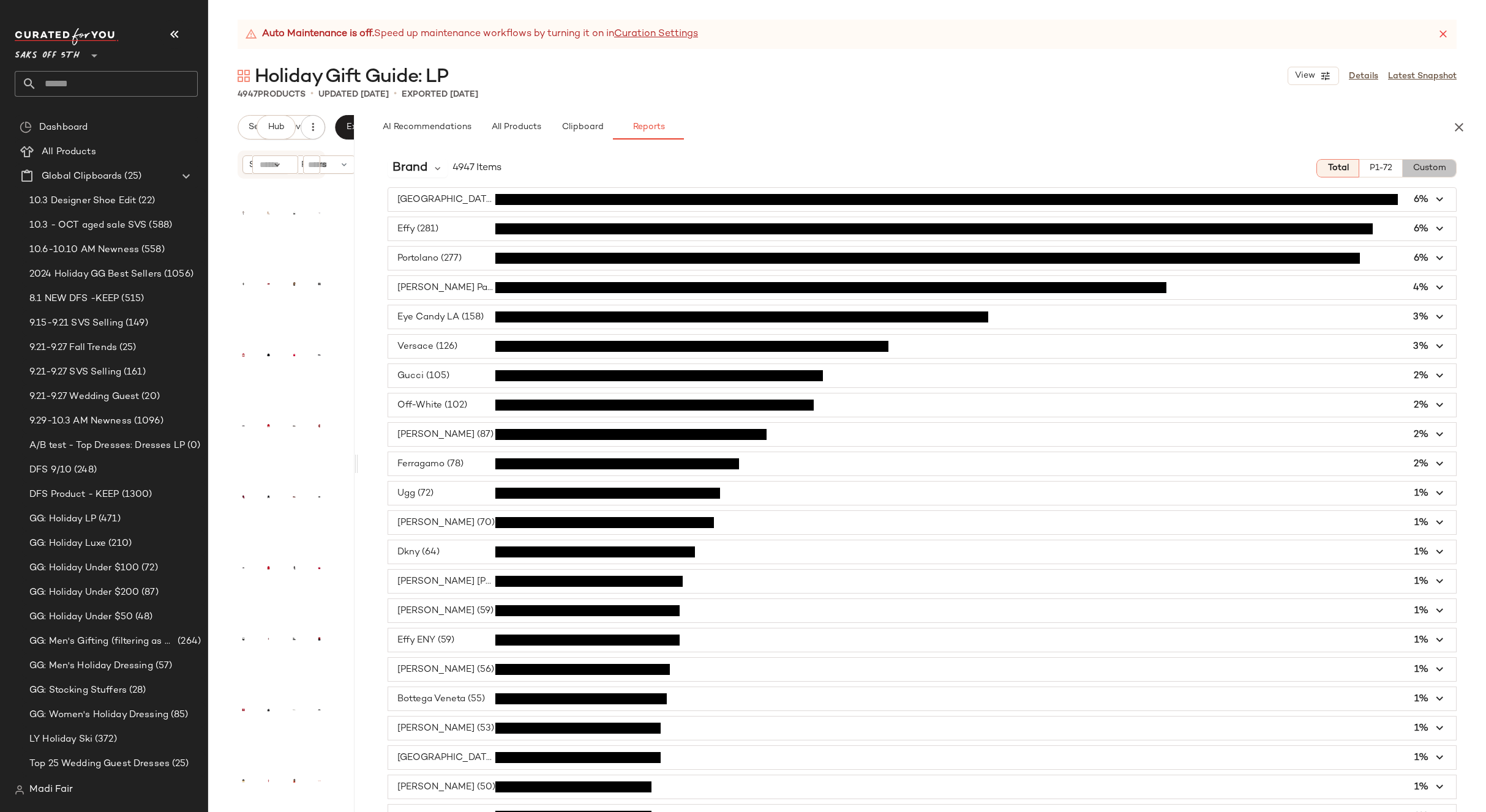
click at [1403, 168] on button "Custom" at bounding box center [1429, 168] width 54 height 18
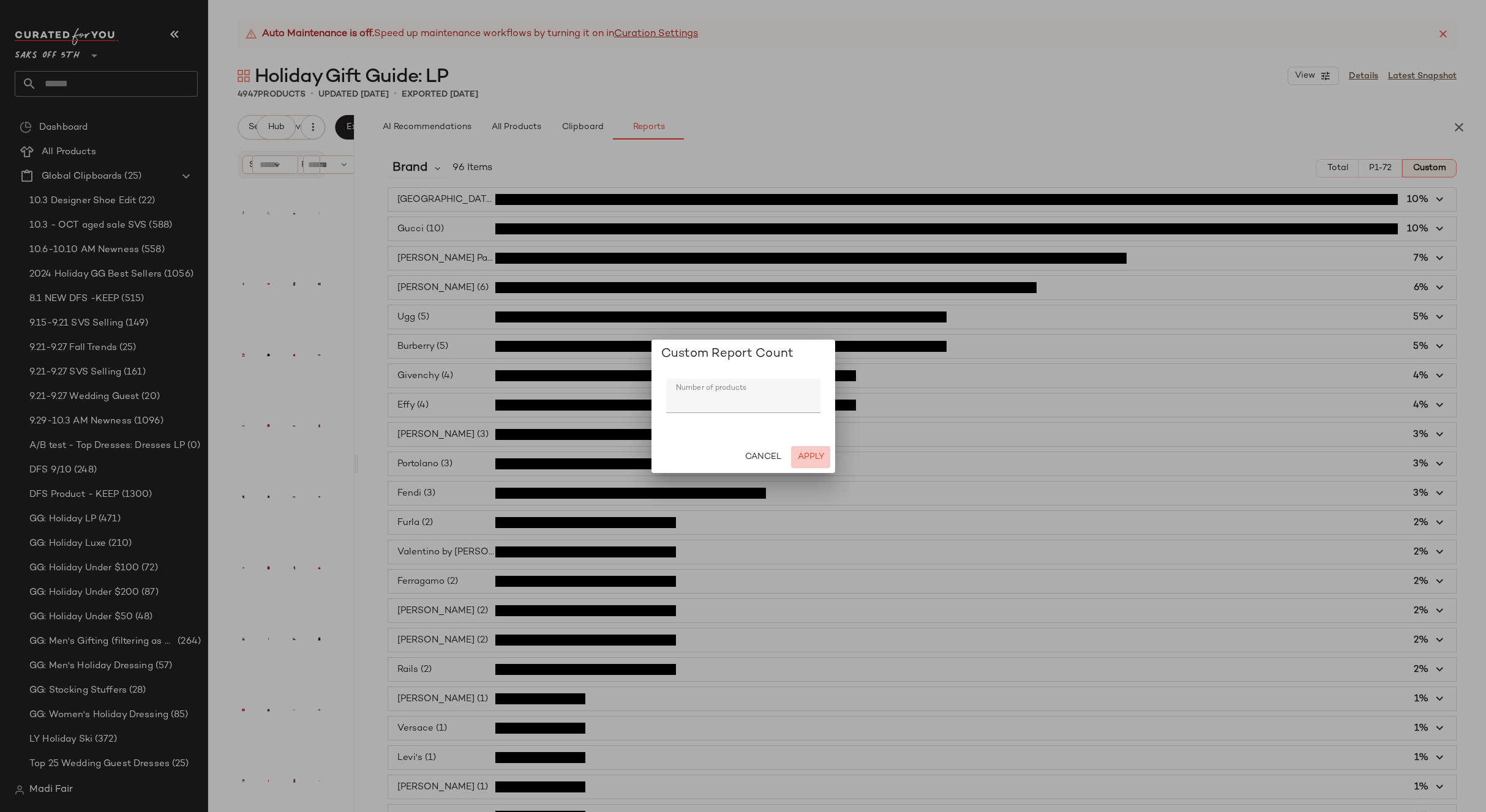
click at [819, 458] on span "Apply" at bounding box center [810, 457] width 27 height 10
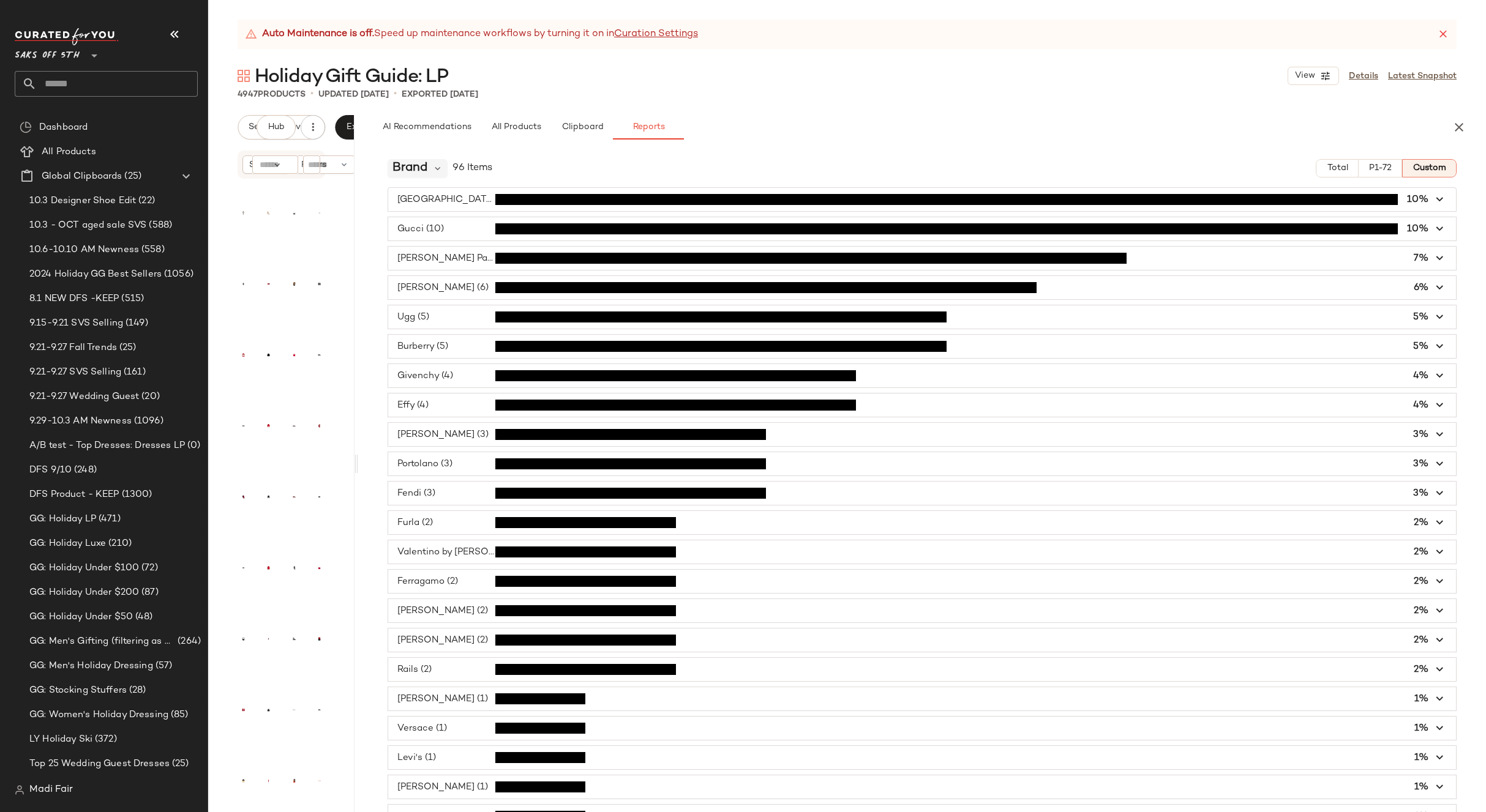
click at [423, 166] on span "Brand" at bounding box center [410, 168] width 35 height 18
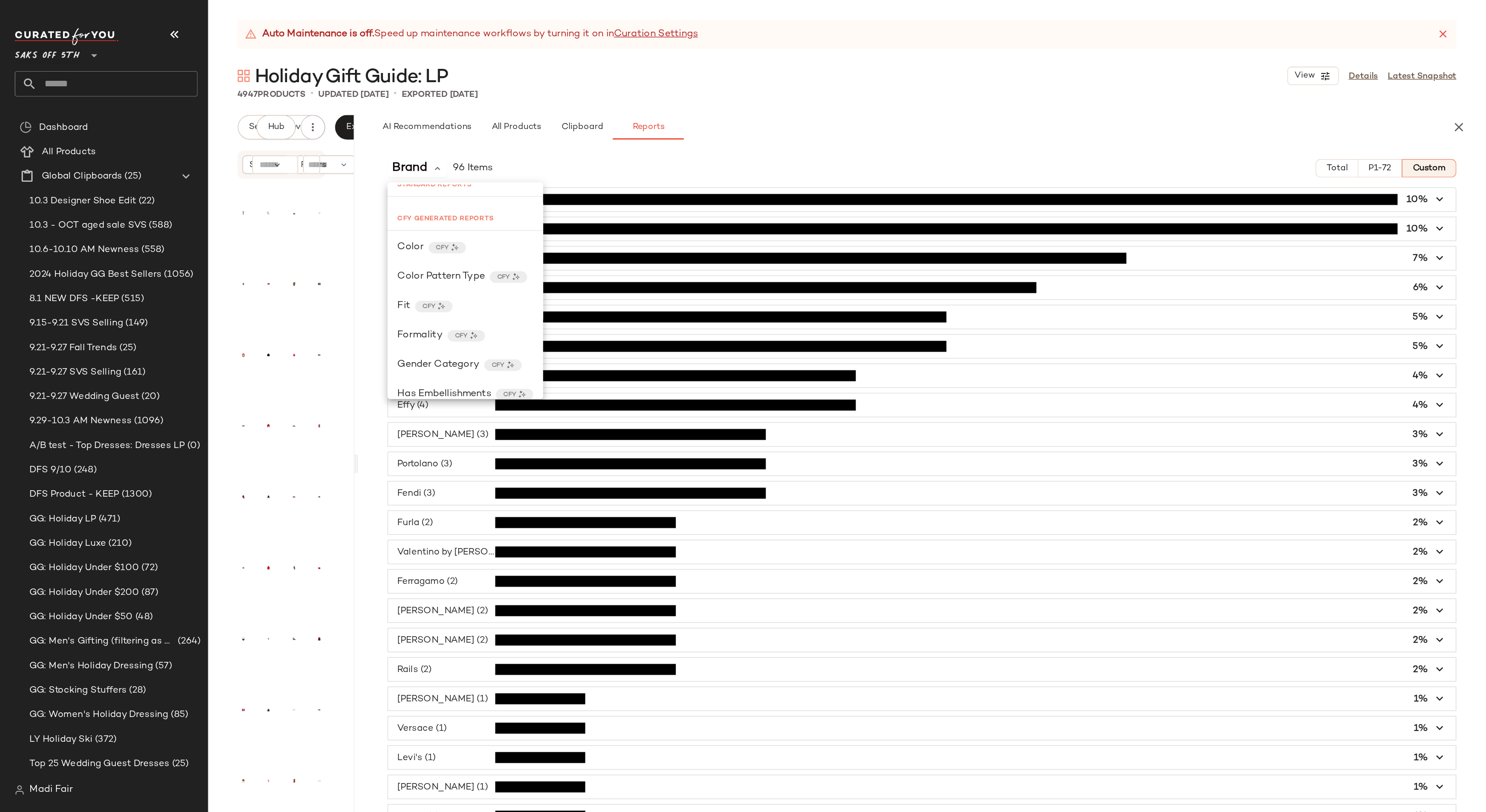
scroll to position [0, 0]
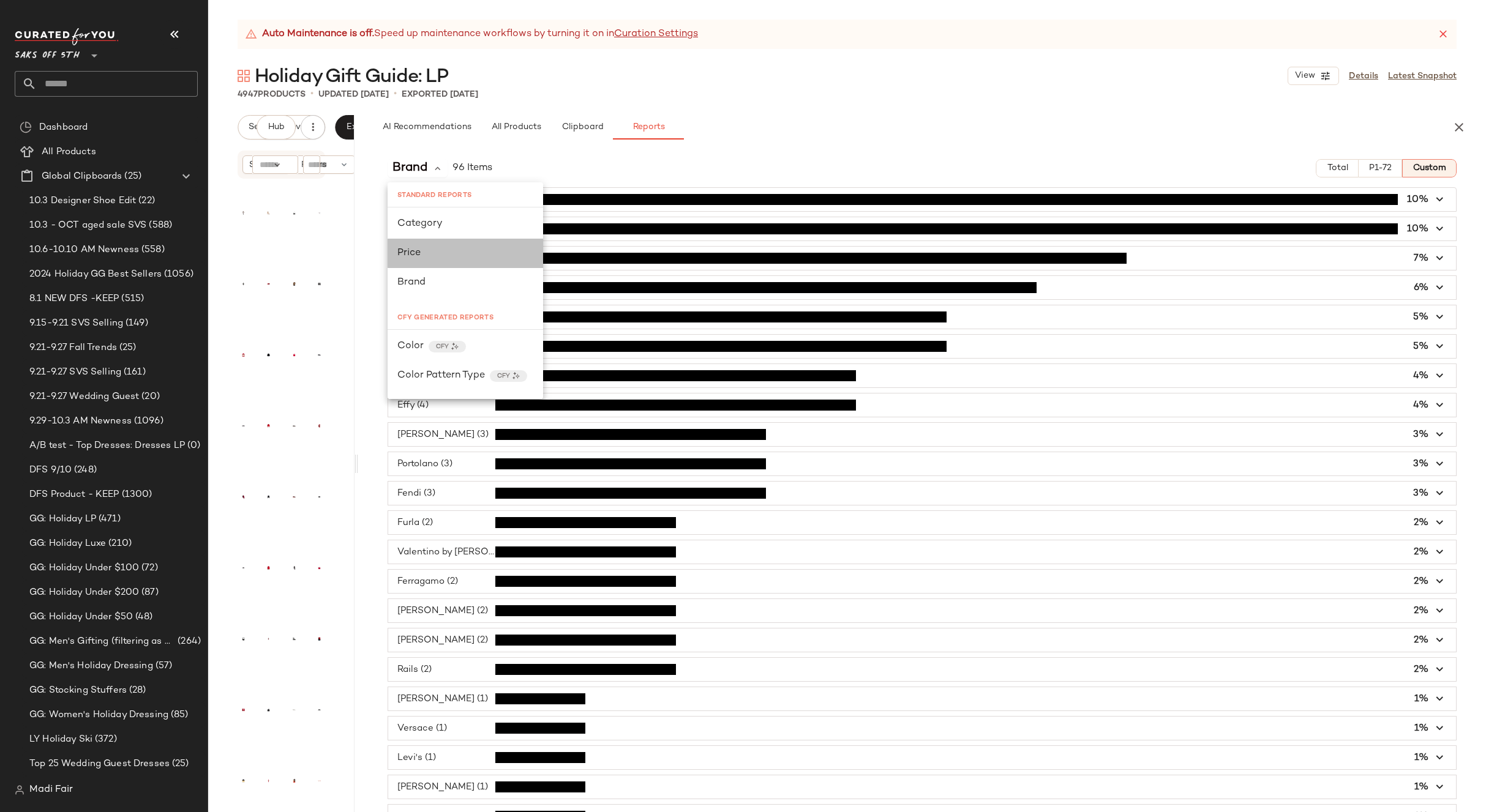
click at [450, 253] on div "Price" at bounding box center [466, 254] width 136 height 14
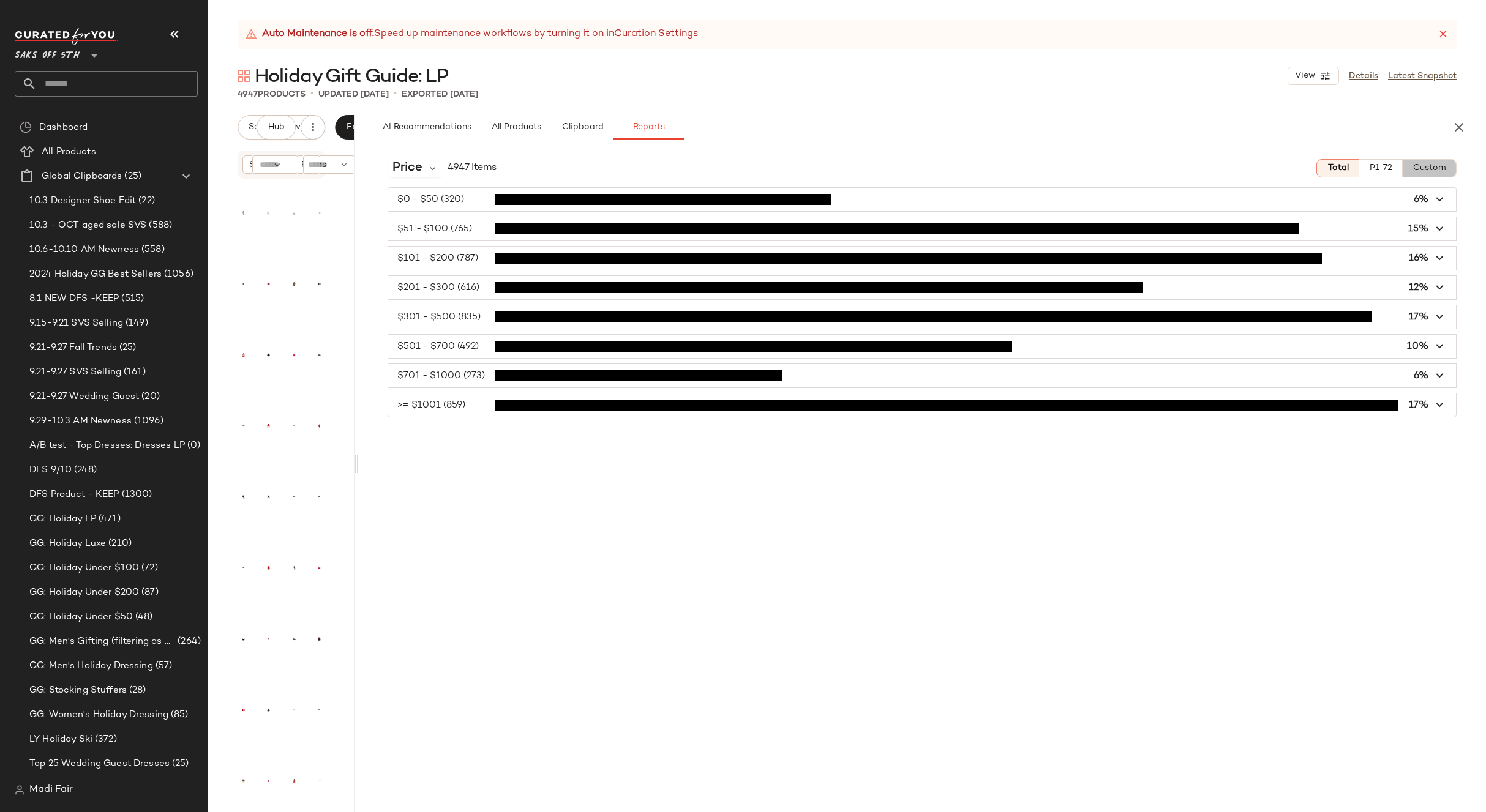
click at [1440, 170] on span "Custom" at bounding box center [1429, 168] width 34 height 10
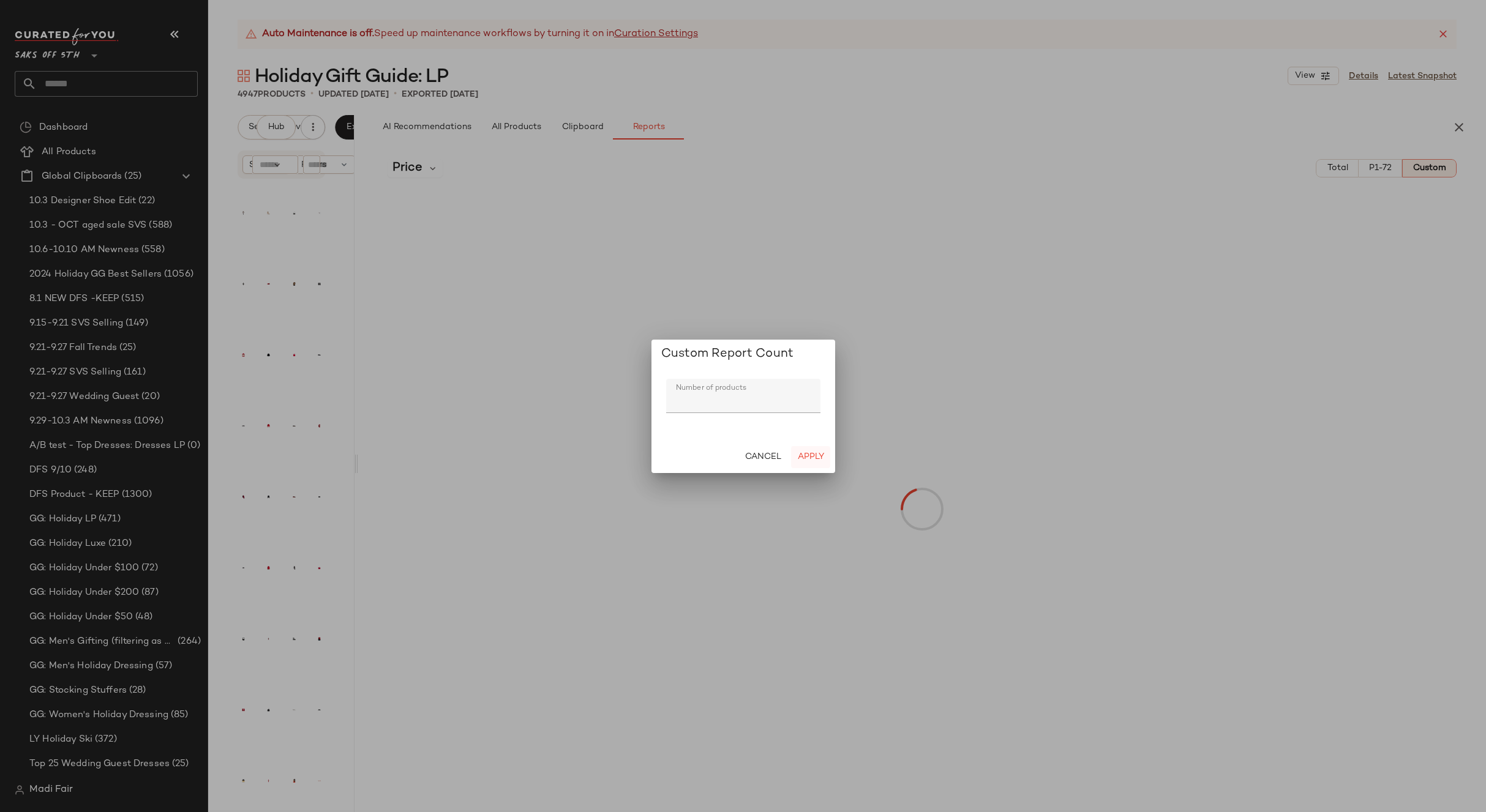
click at [799, 458] on span "Apply" at bounding box center [810, 457] width 27 height 10
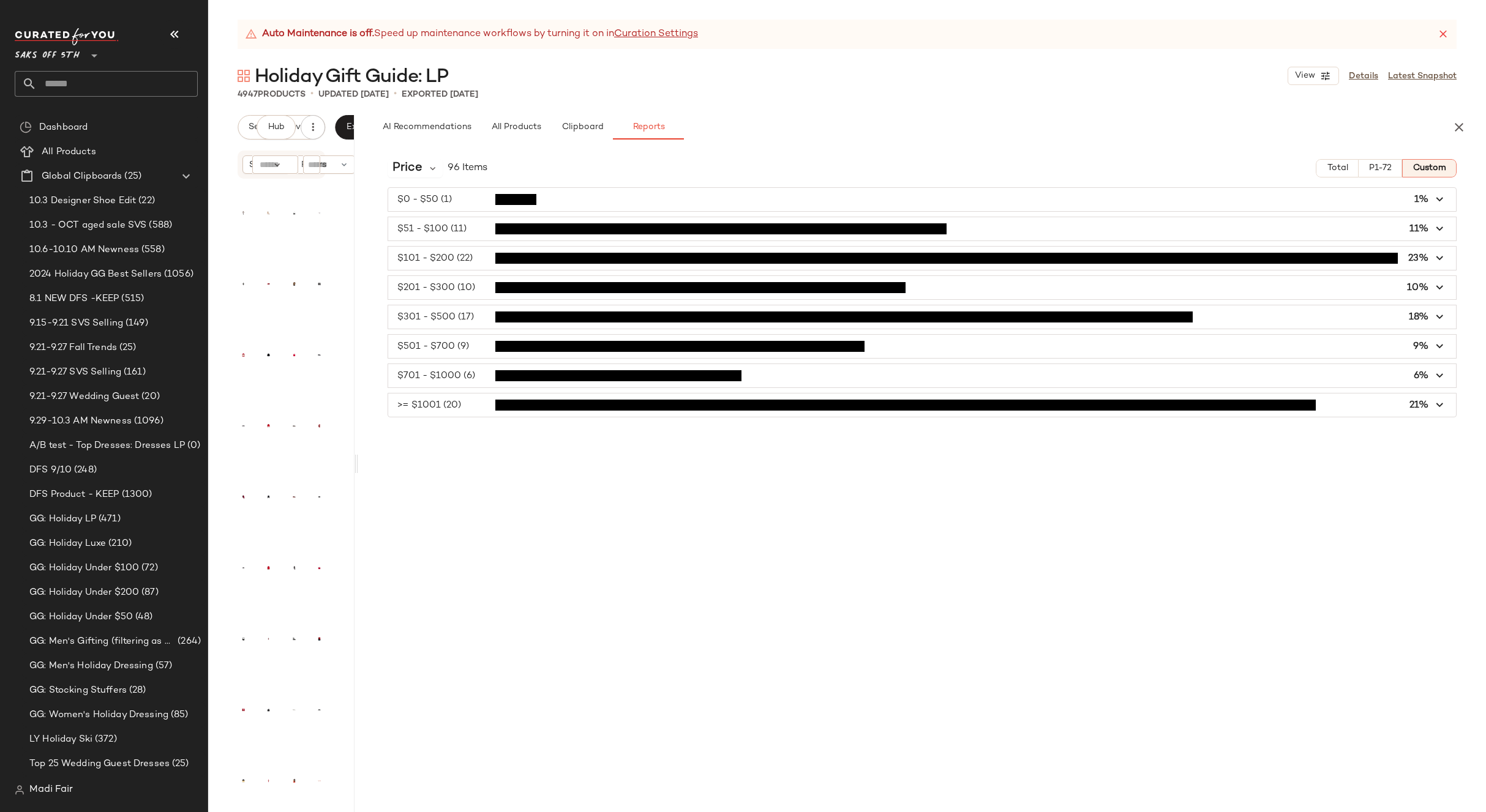
click at [69, 85] on input "text" at bounding box center [117, 84] width 161 height 26
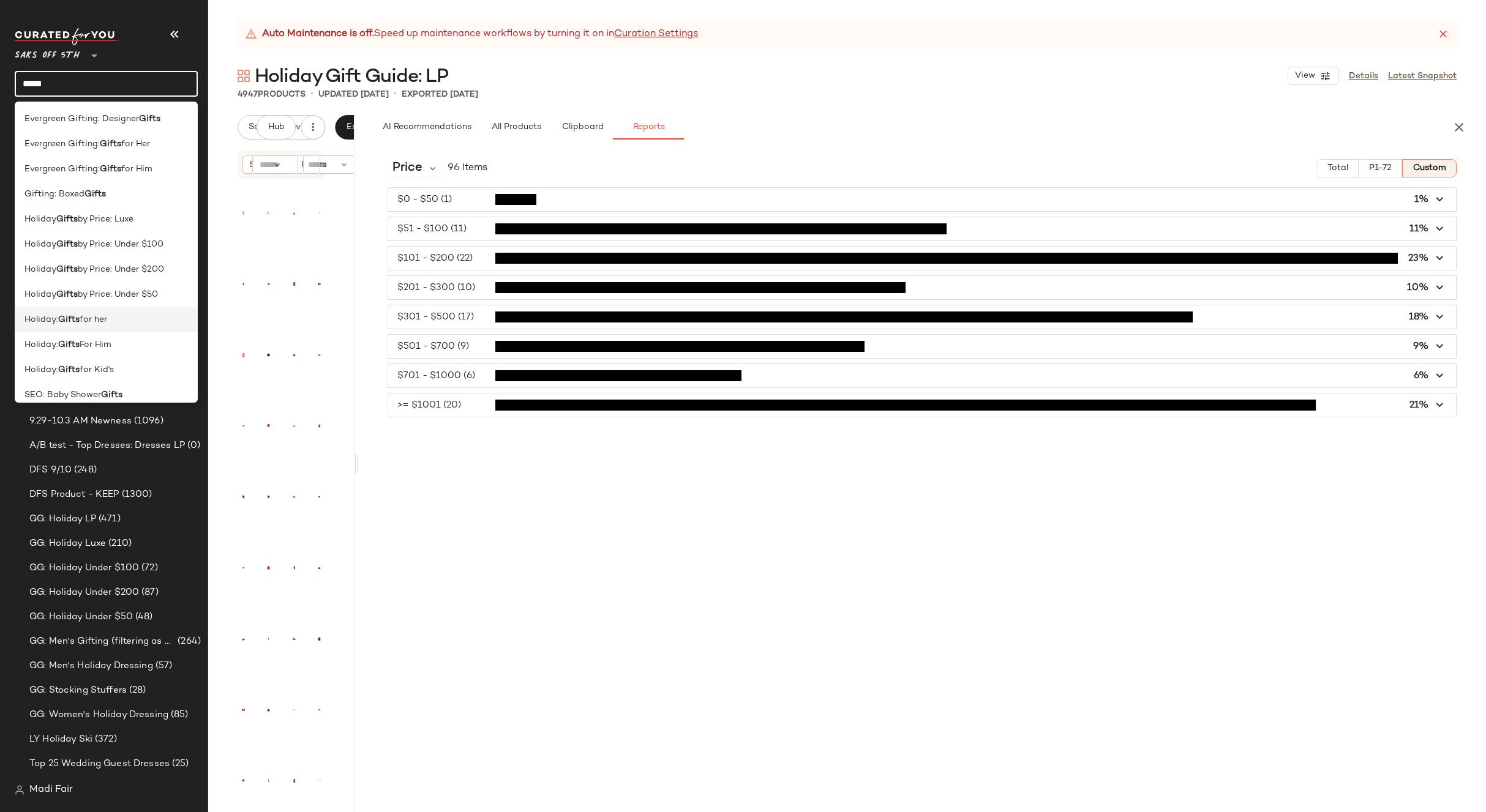
type input "*****"
click at [124, 325] on div "Holiday: Gifts for her" at bounding box center [106, 320] width 163 height 13
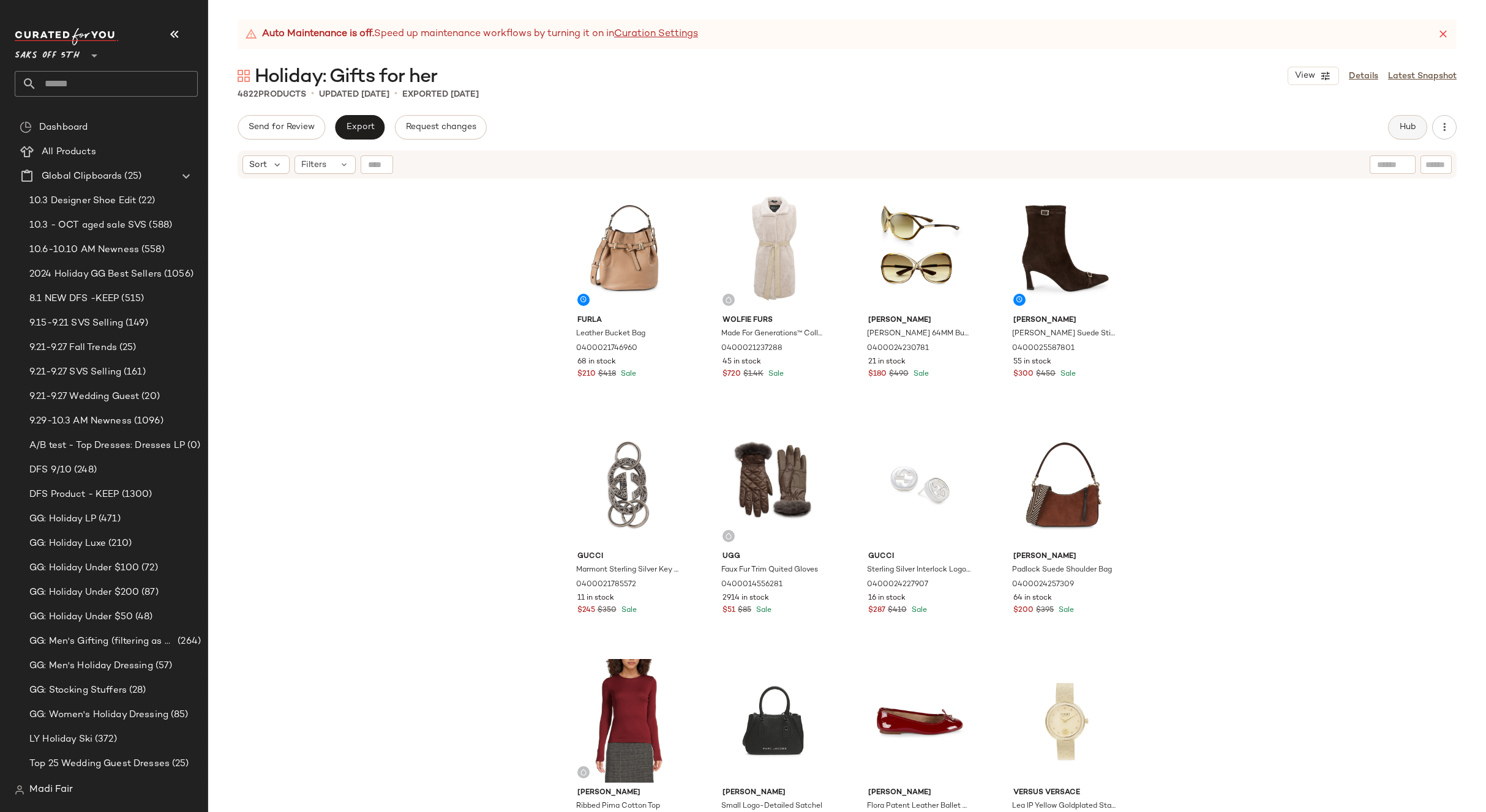
click at [1404, 130] on span "Hub" at bounding box center [1407, 127] width 17 height 10
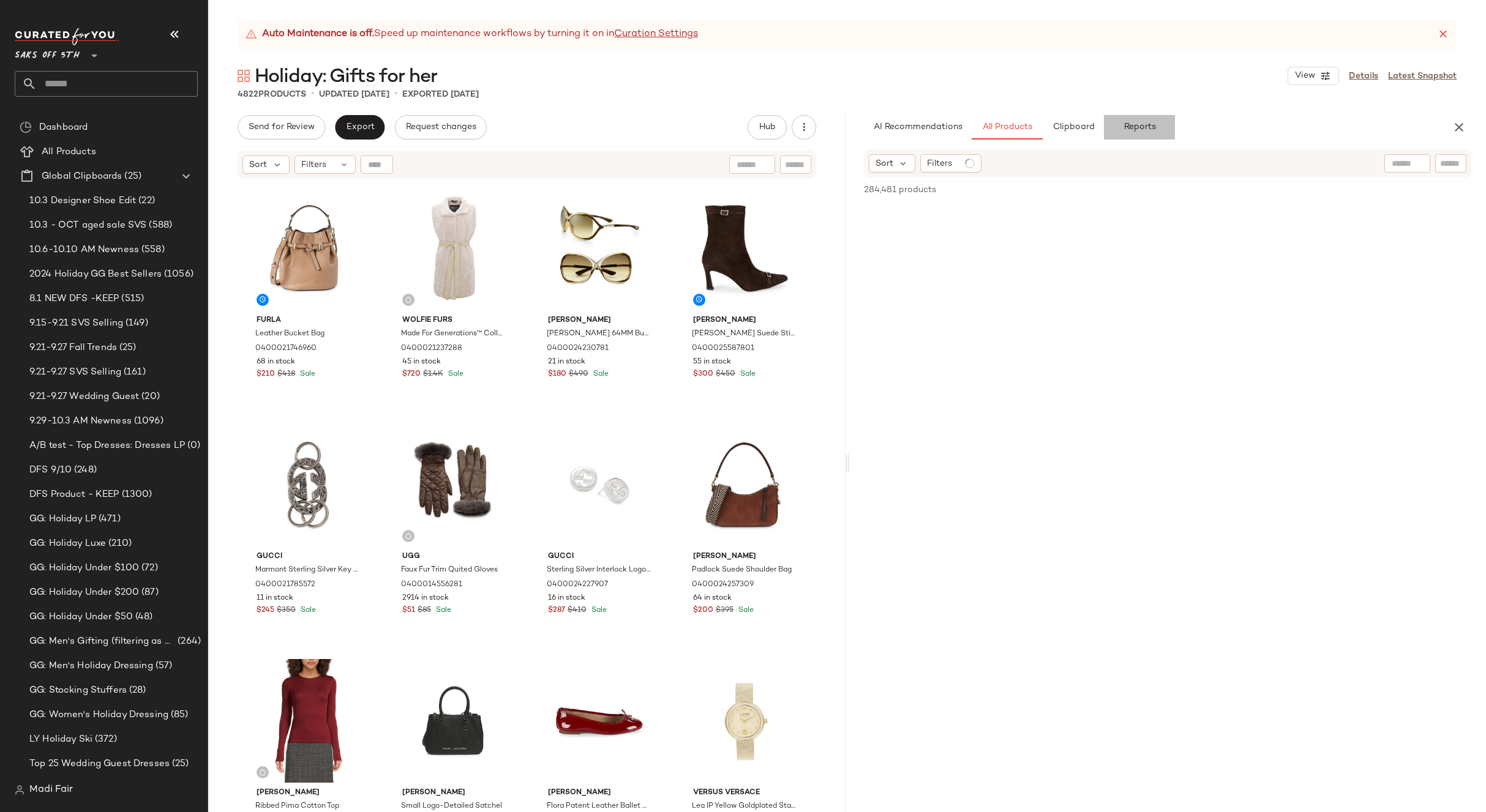
click at [1131, 135] on button "Reports" at bounding box center [1139, 127] width 71 height 25
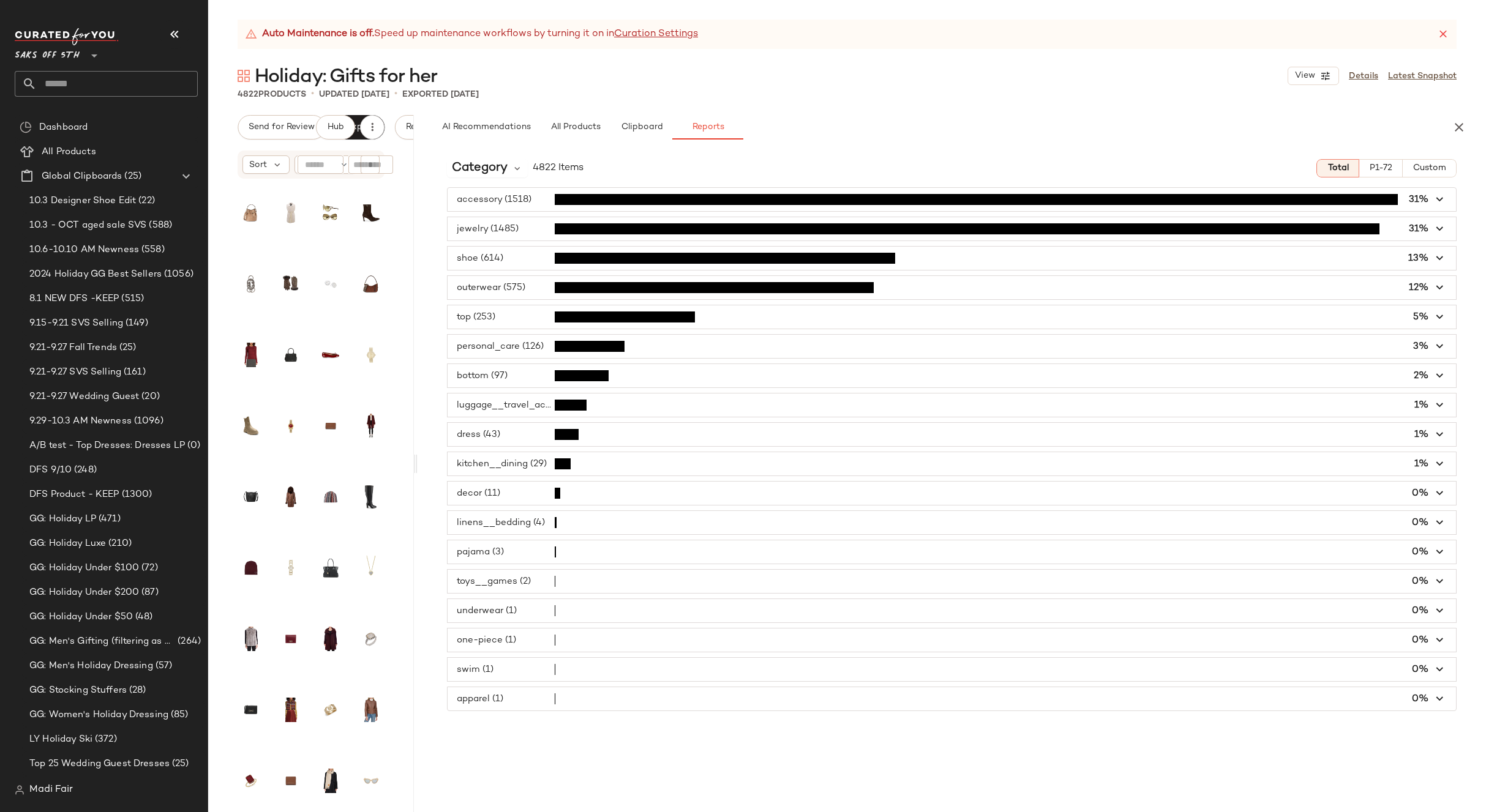
drag, startPoint x: 847, startPoint y: 467, endPoint x: 417, endPoint y: 461, distance: 430.0
click at [417, 461] on div "Auto Maintenance is off. Speed up maintenance workflows by turning it on in Cur…" at bounding box center [847, 415] width 1278 height 793
click at [504, 169] on span "Category" at bounding box center [480, 168] width 56 height 18
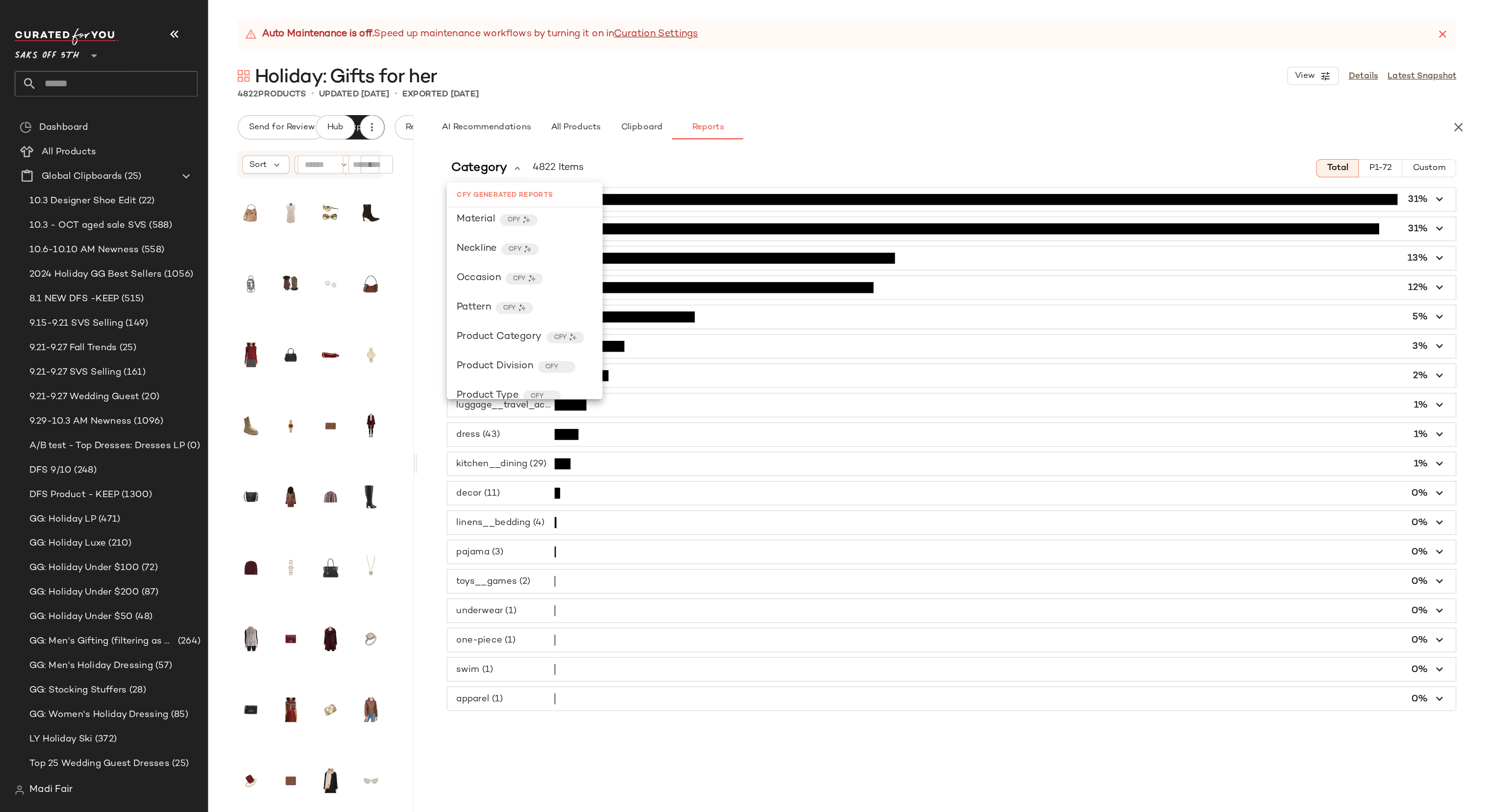
scroll to position [294, 0]
click at [419, 266] on span "Product Category" at bounding box center [400, 265] width 68 height 12
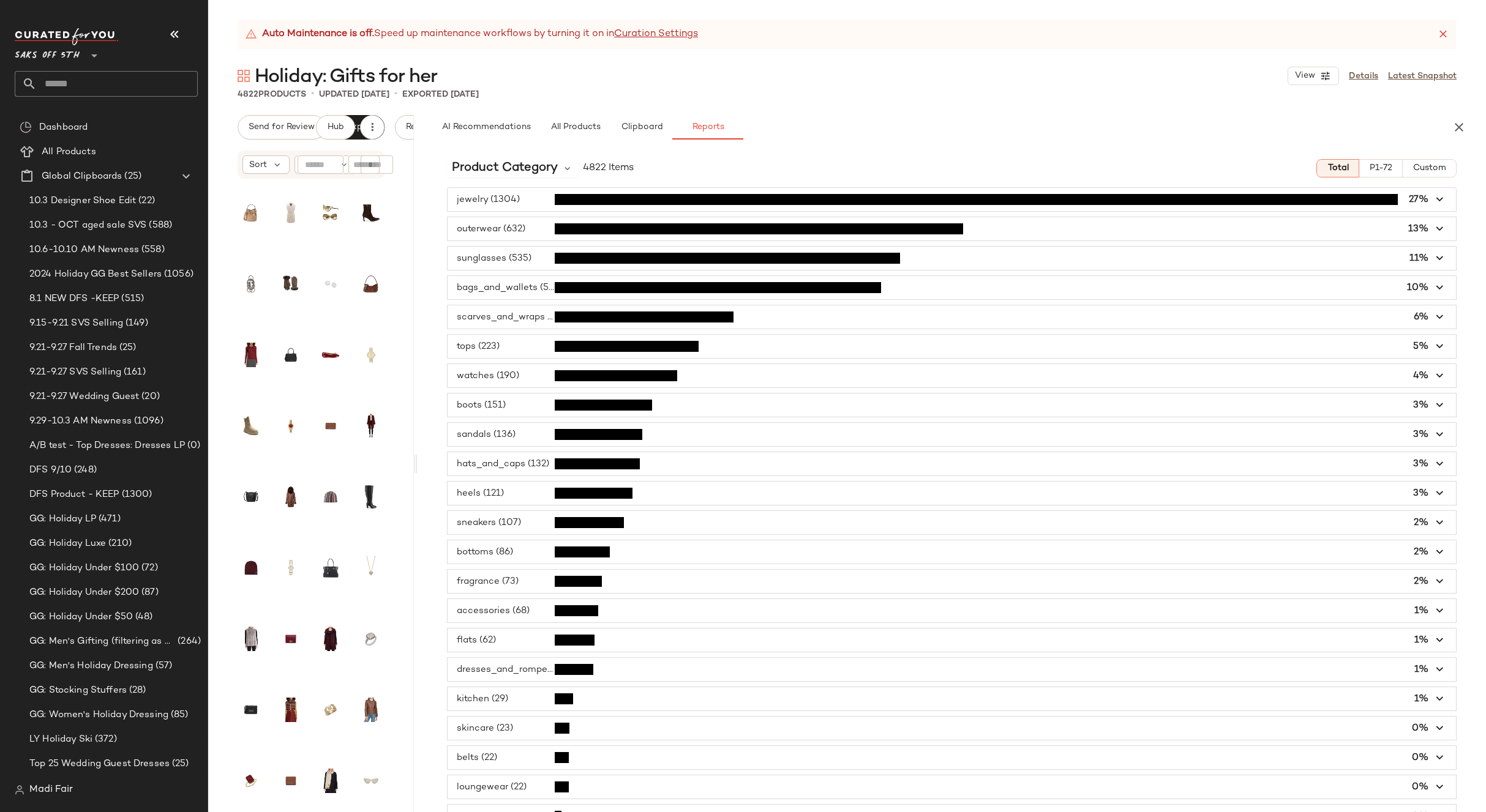
click at [1415, 169] on span "Custom" at bounding box center [1429, 168] width 34 height 10
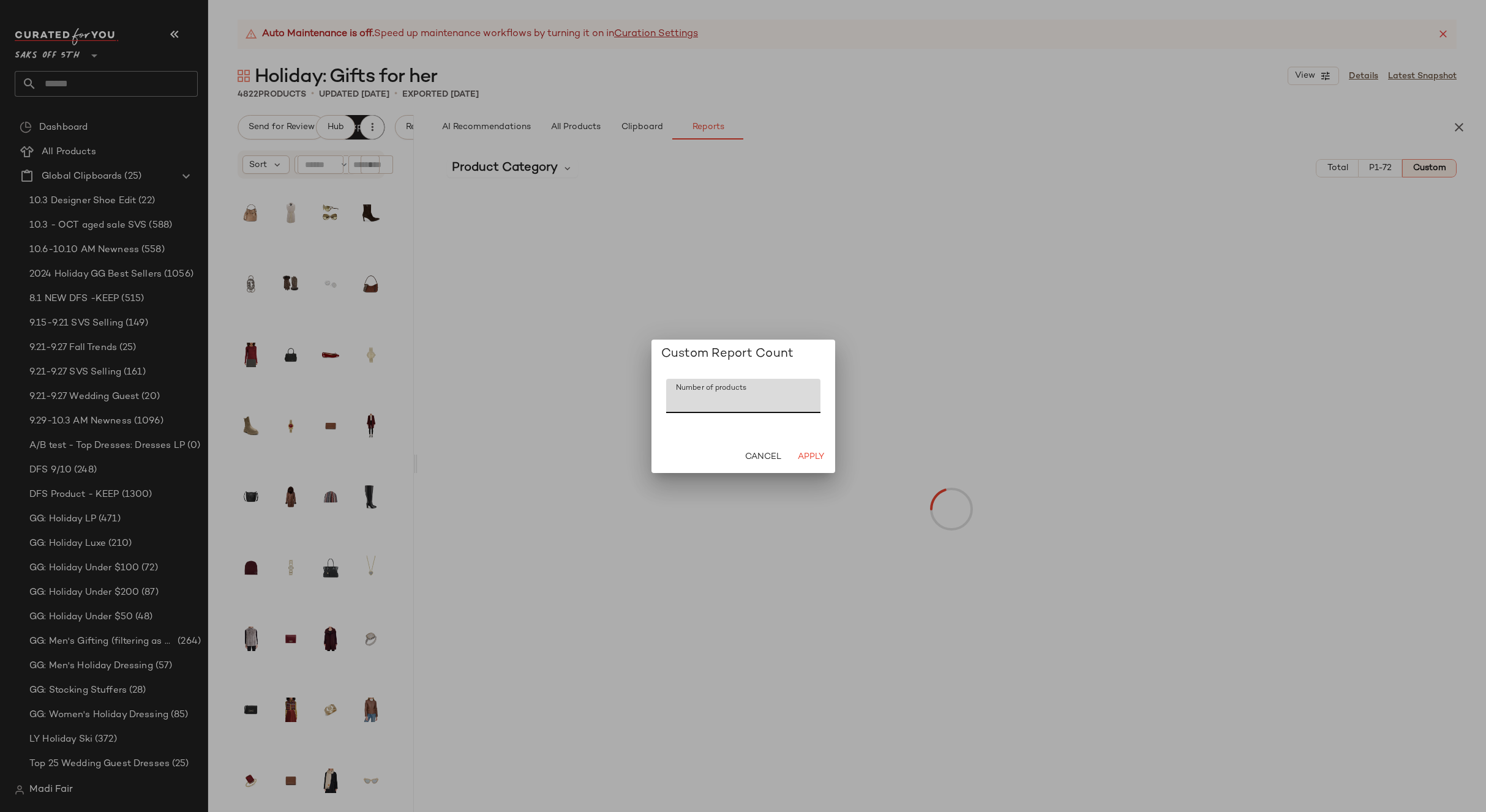
drag, startPoint x: 681, startPoint y: 407, endPoint x: 629, endPoint y: 410, distance: 52.1
click at [629, 410] on div "Custom Report Count Number of products Number of products *** Cancel Apply" at bounding box center [743, 406] width 1486 height 812
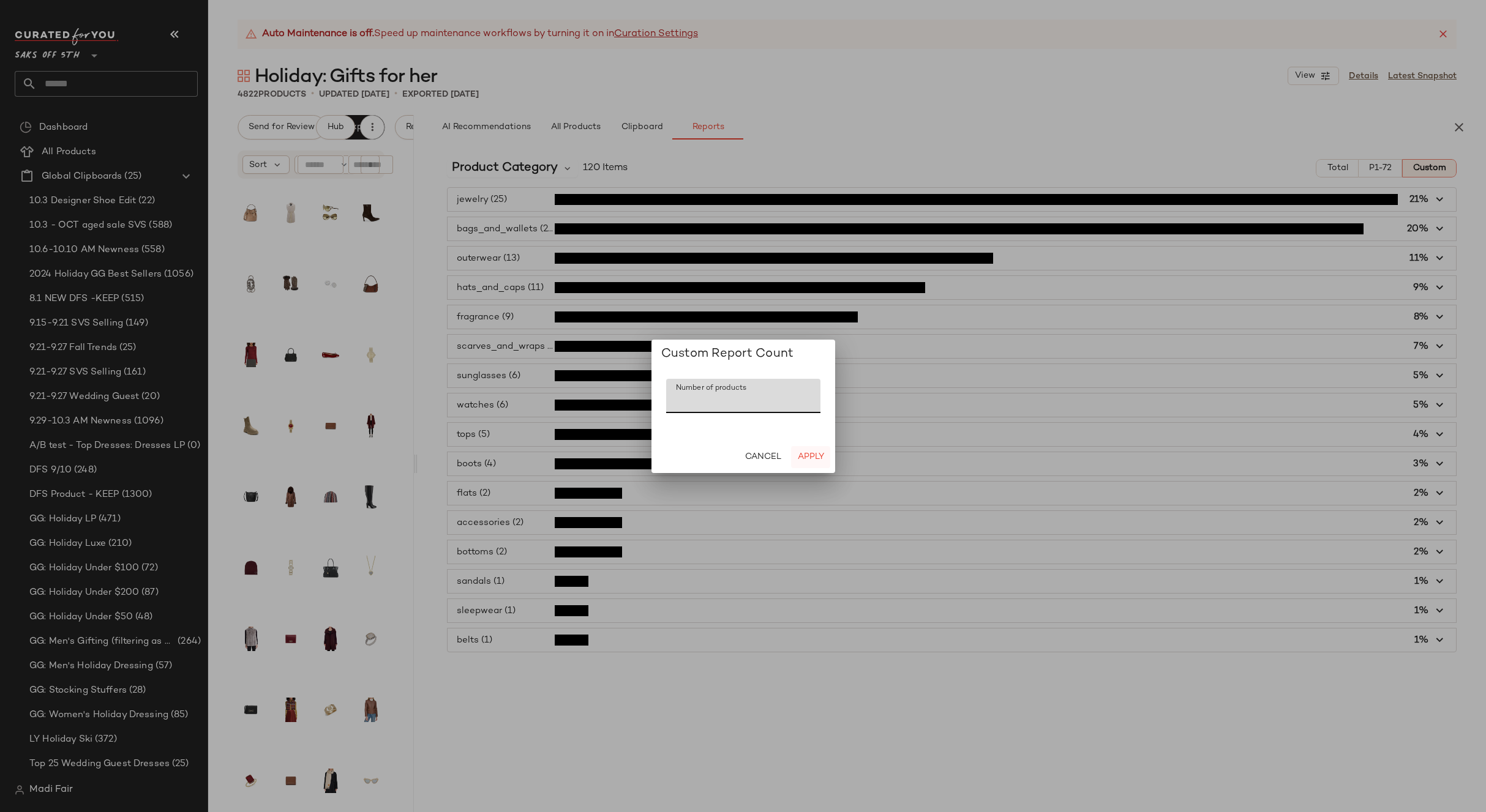
type input "**"
click at [822, 455] on span "Apply" at bounding box center [810, 457] width 27 height 10
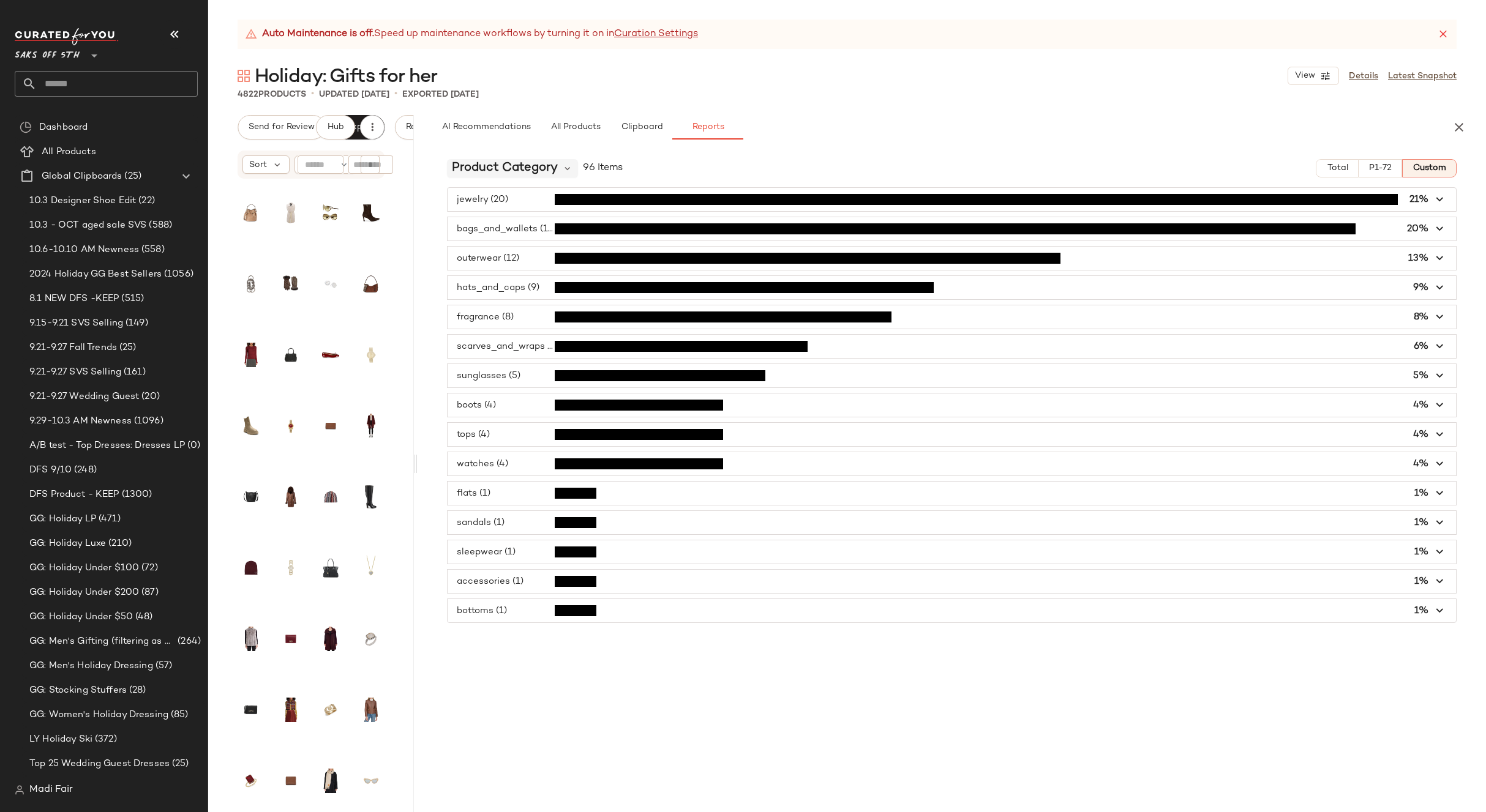
click at [557, 174] on div "Product Category" at bounding box center [512, 168] width 131 height 18
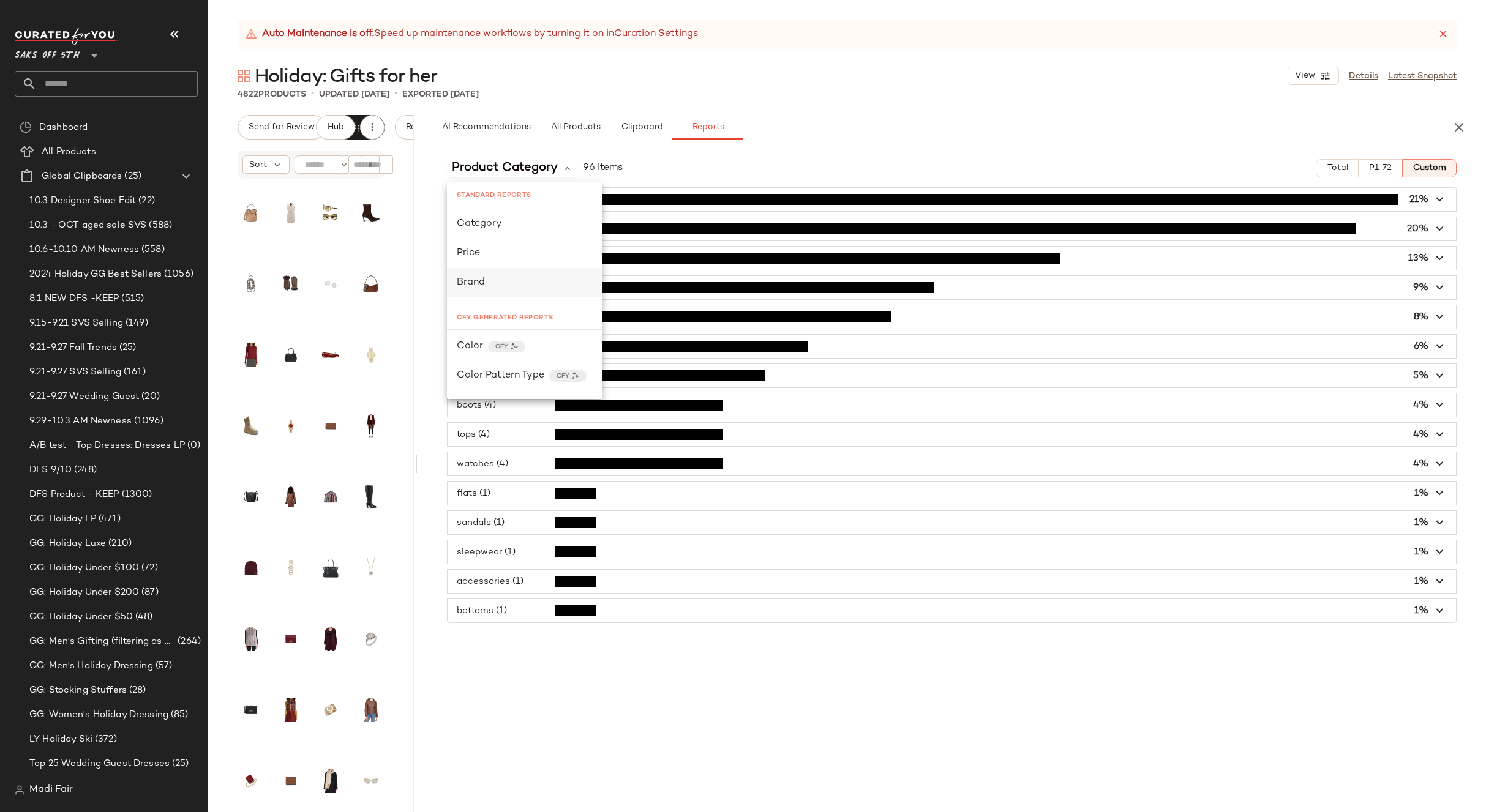
click at [498, 278] on div "Brand" at bounding box center [525, 282] width 136 height 14
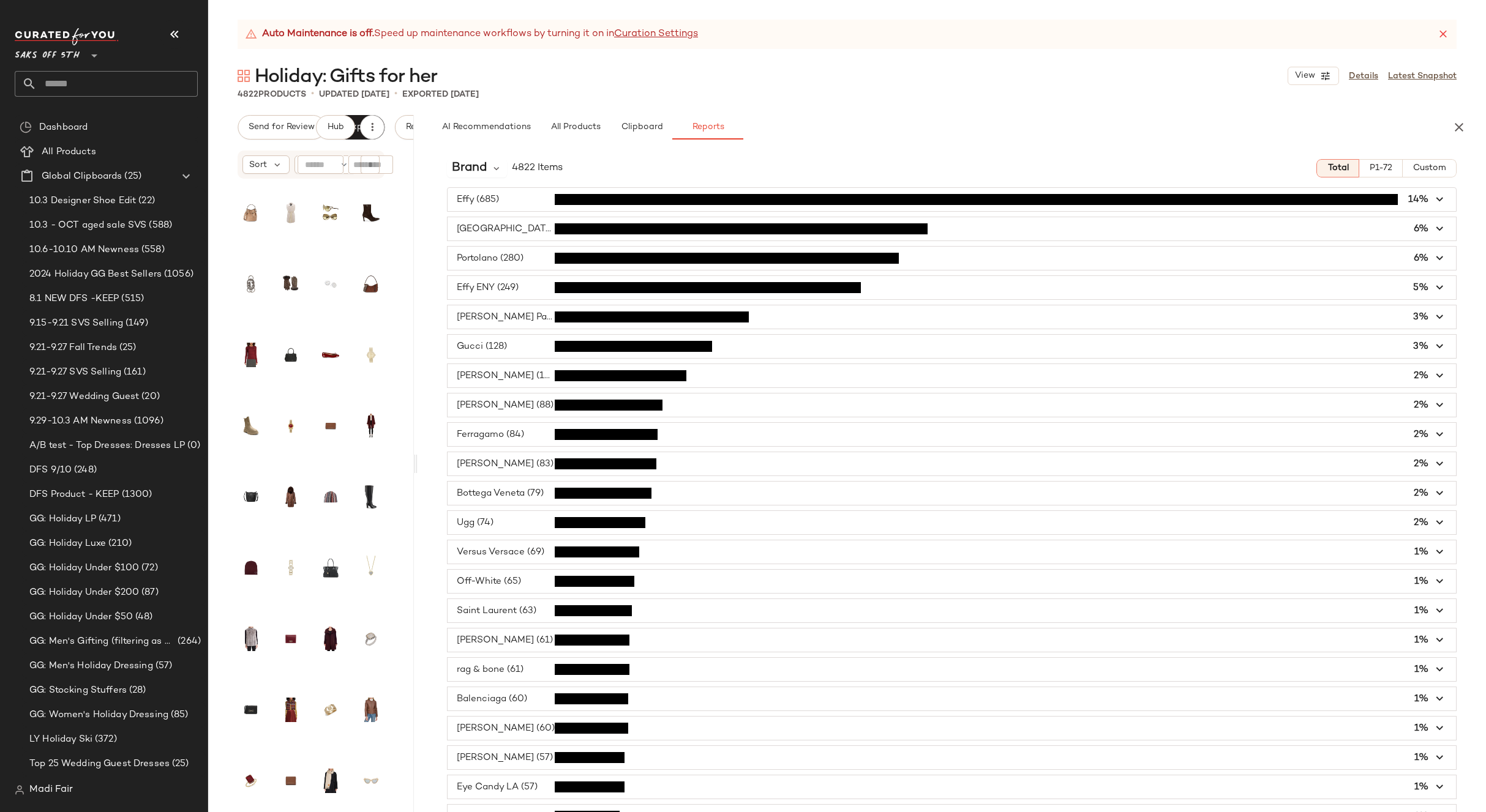
click at [1419, 168] on span "Custom" at bounding box center [1429, 168] width 34 height 10
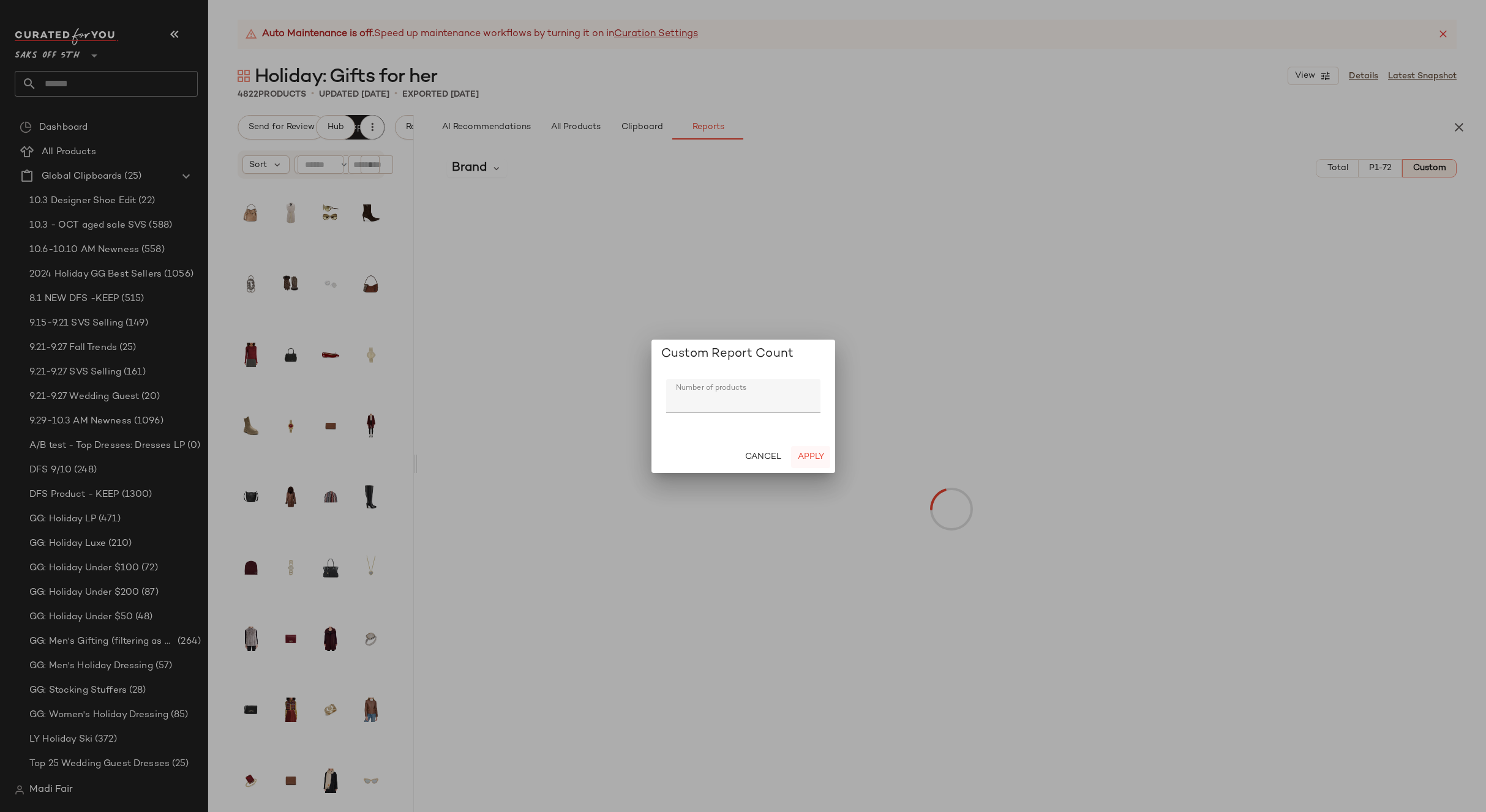
click at [803, 450] on button "Apply" at bounding box center [810, 458] width 39 height 22
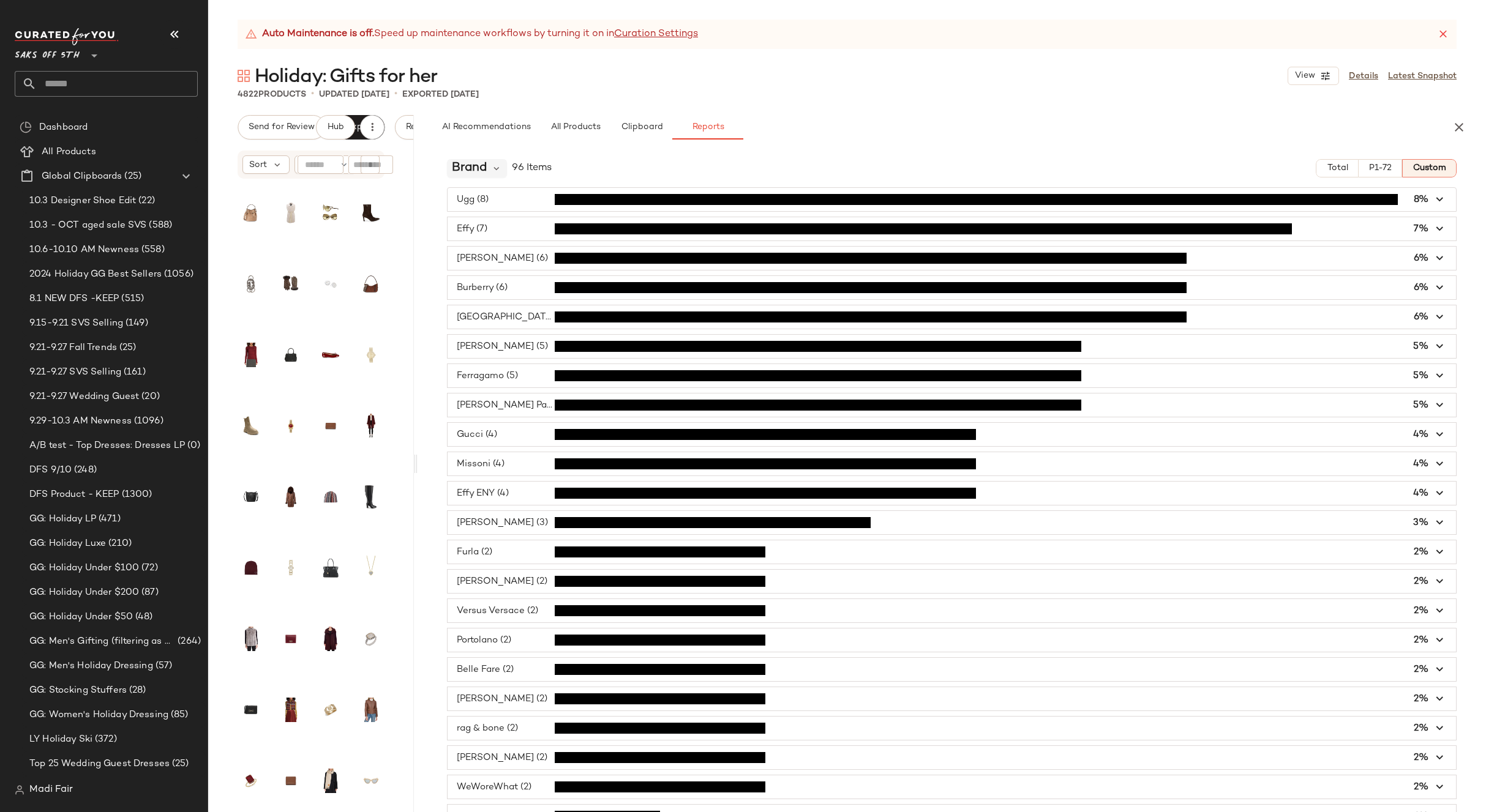
click at [447, 164] on div "Brand" at bounding box center [477, 168] width 61 height 18
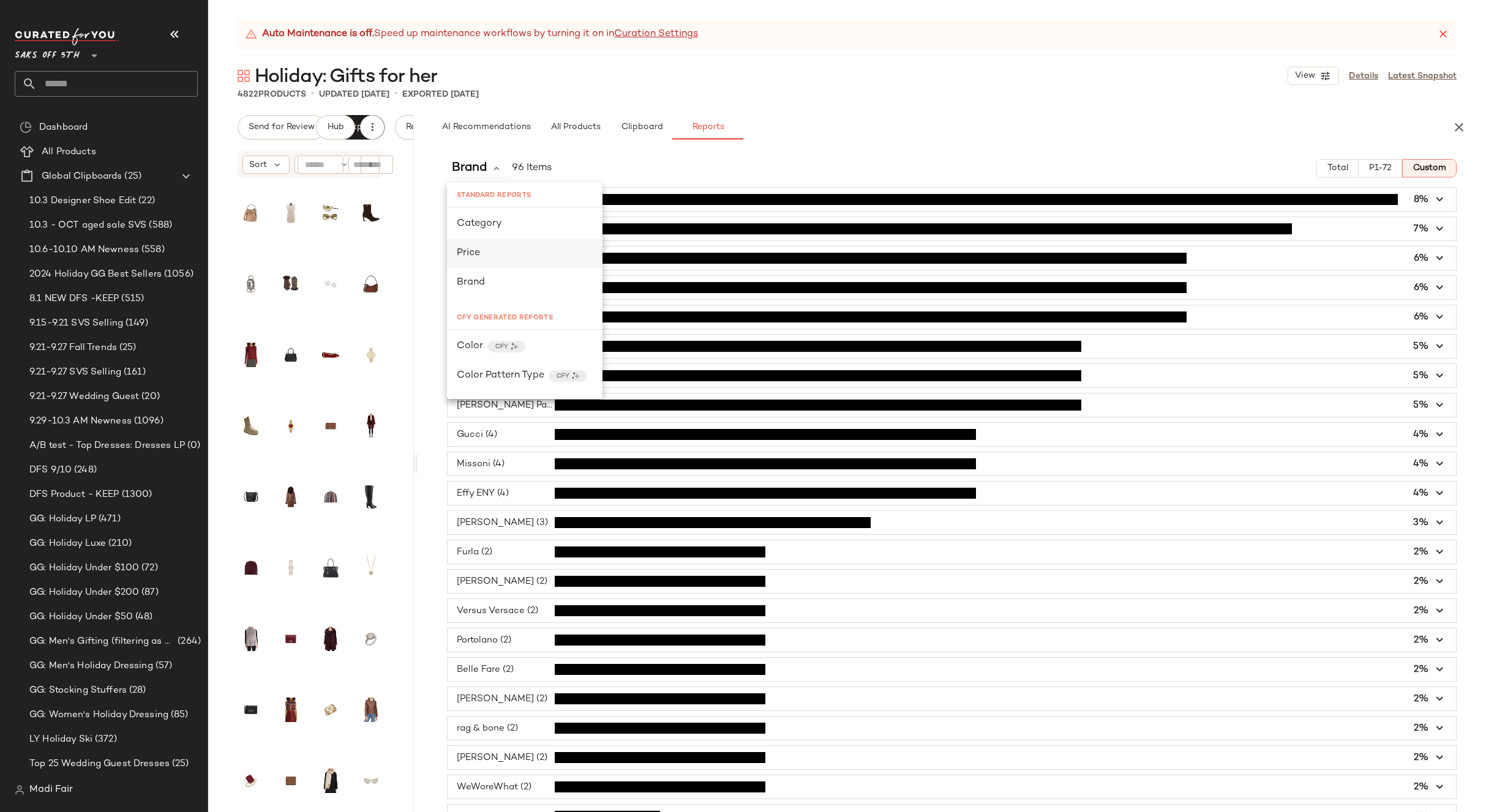
click at [499, 250] on div "Price" at bounding box center [525, 254] width 136 height 14
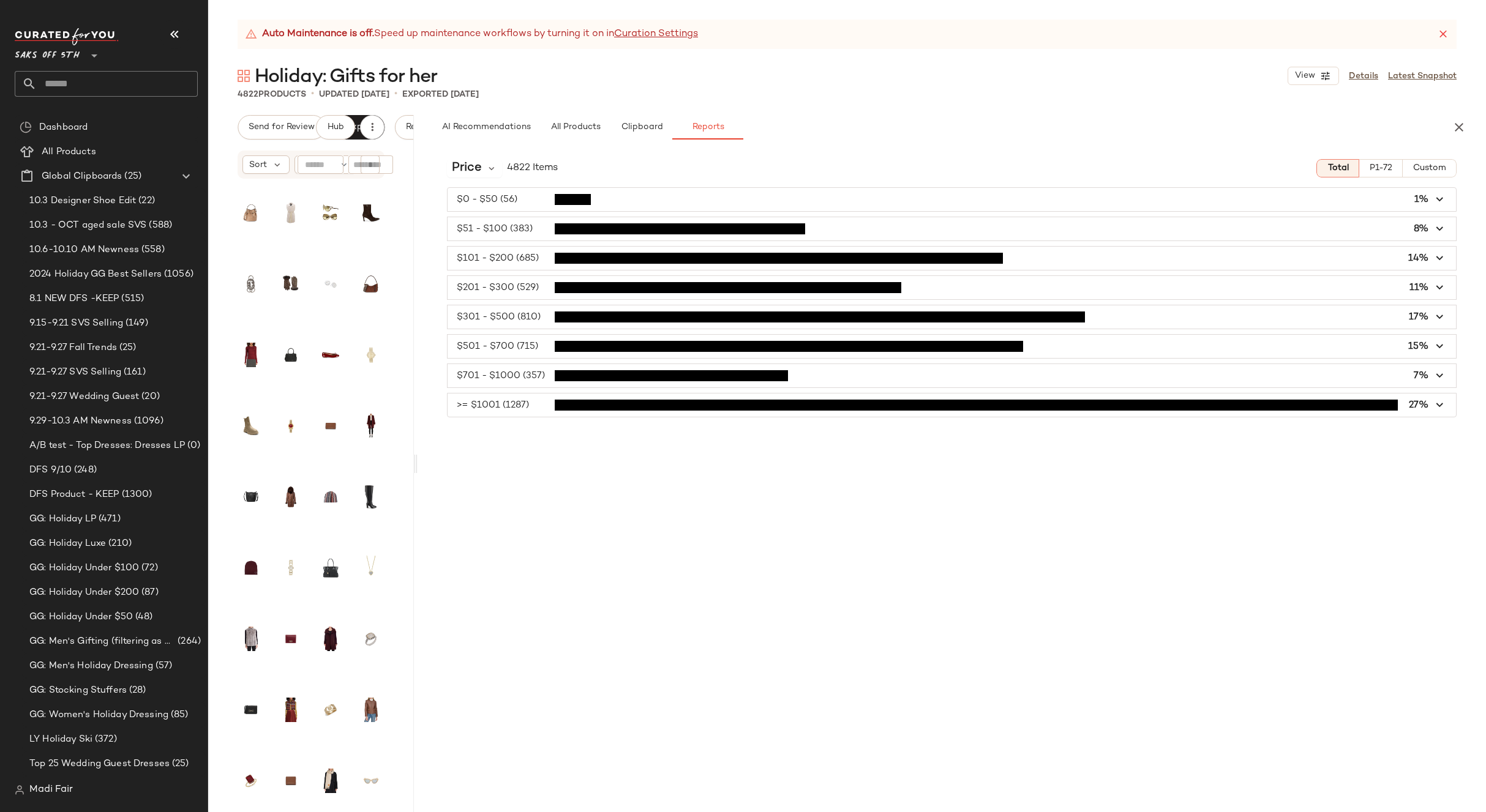
click at [1424, 170] on span "Custom" at bounding box center [1429, 168] width 34 height 10
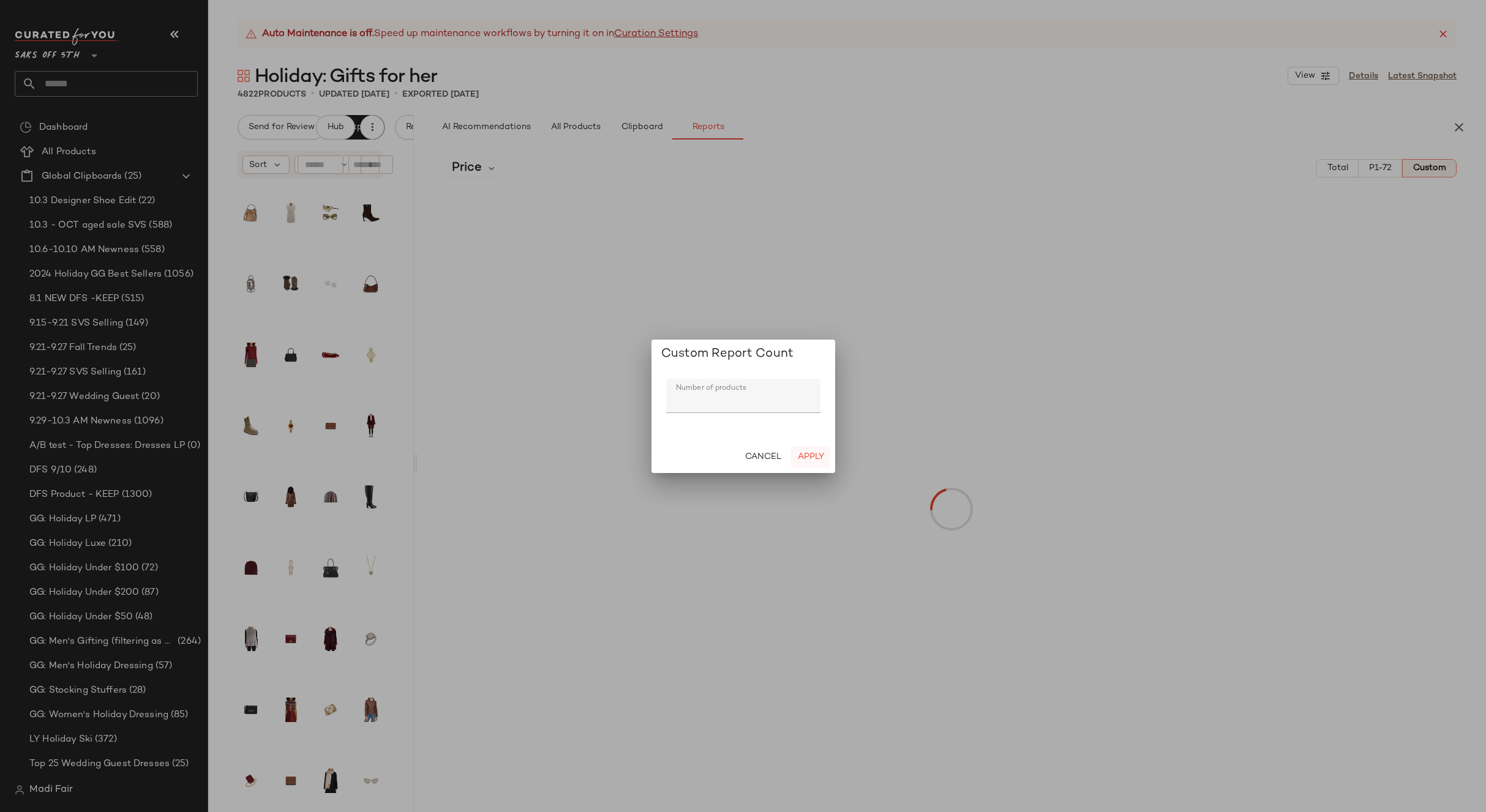
click at [799, 455] on span "Apply" at bounding box center [810, 457] width 27 height 10
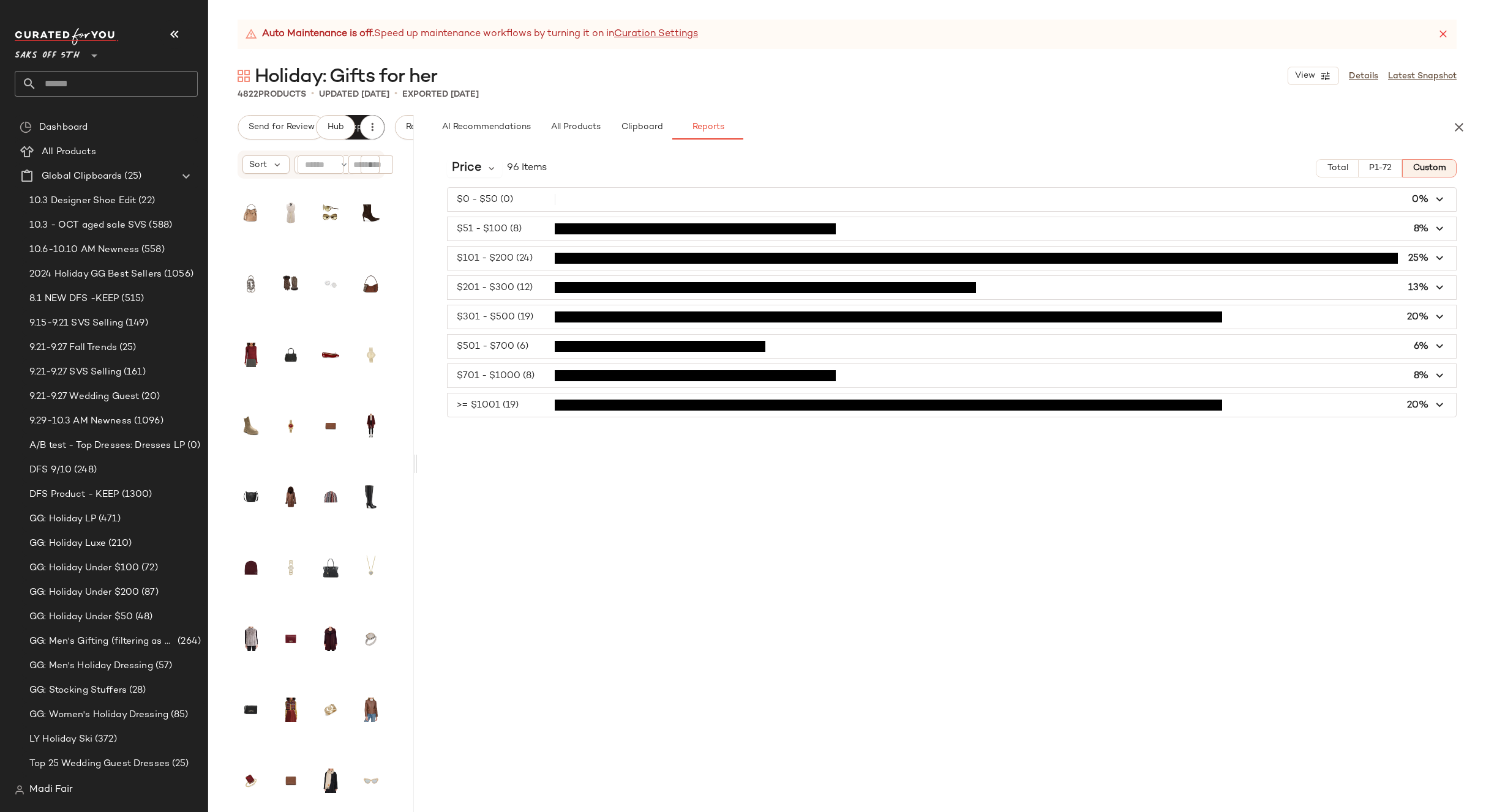
click at [96, 83] on input "text" at bounding box center [117, 84] width 161 height 26
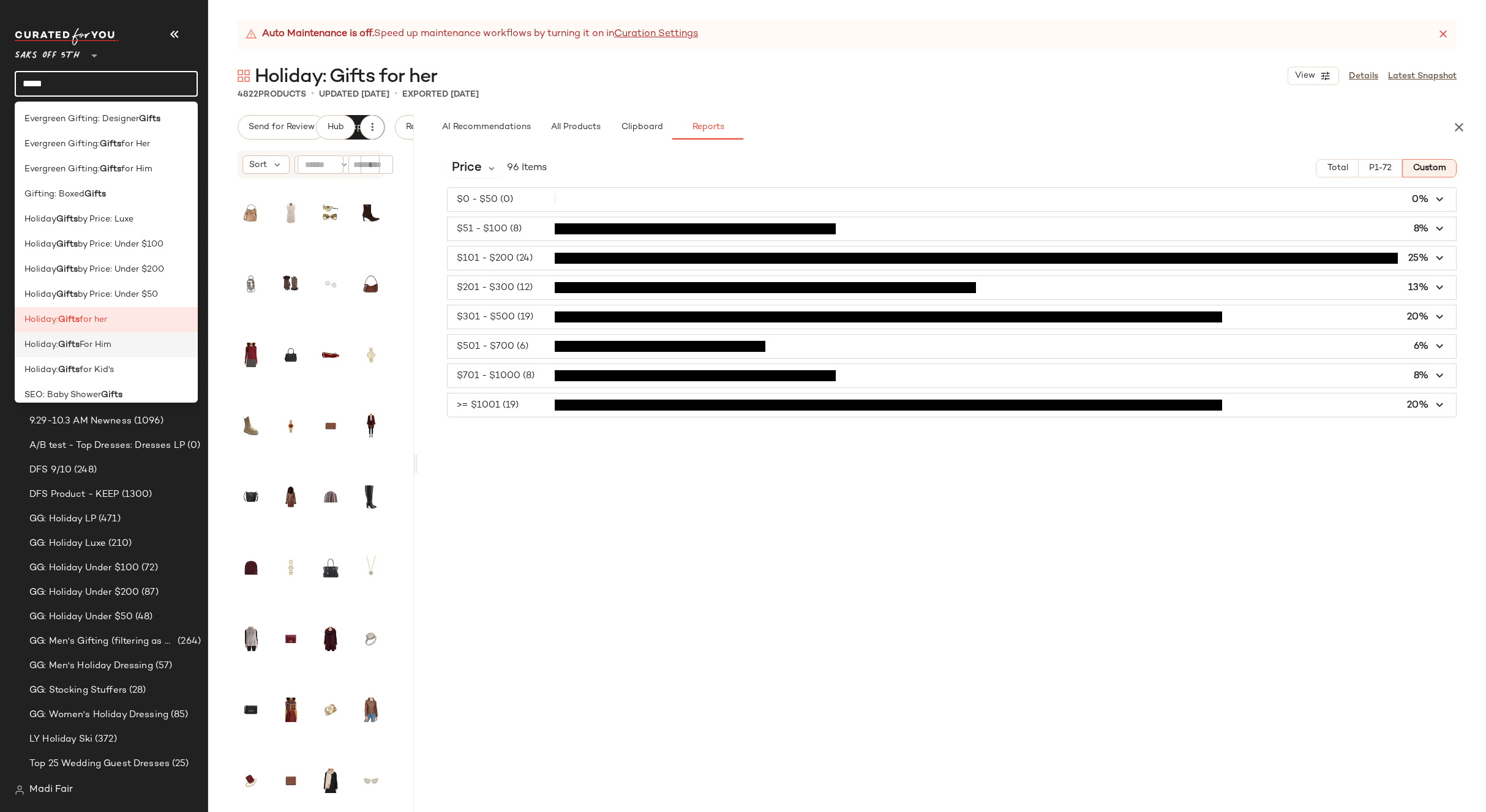
type input "*****"
click at [129, 350] on div "Holiday: Gifts For Him" at bounding box center [106, 345] width 163 height 13
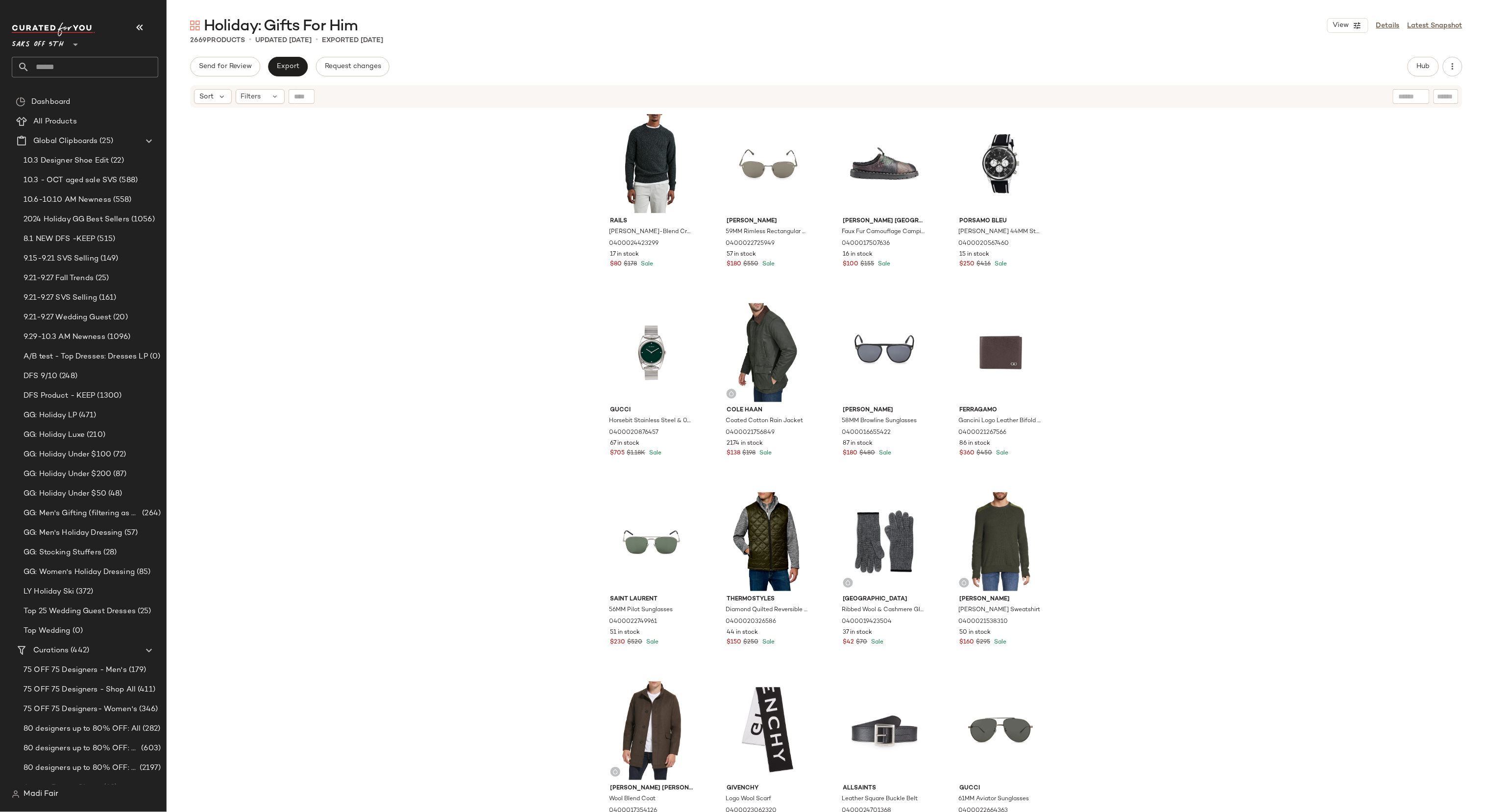
click at [566, 390] on div "Rails [PERSON_NAME]-Blend Crewneck Sweater 0400024423299 17 in stock $80 $178 S…" at bounding box center [826, 473] width 1319 height 728
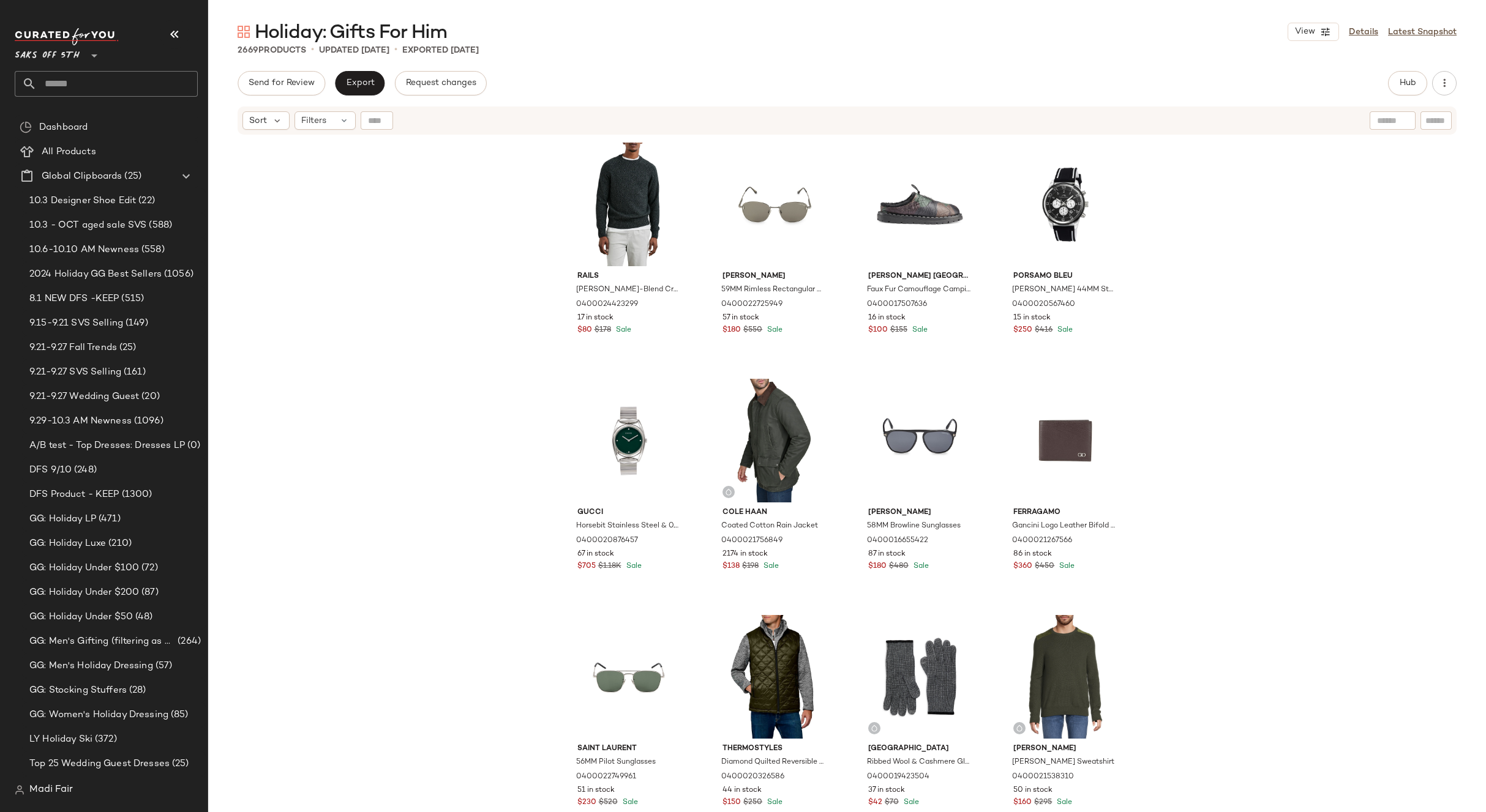
click at [1365, 331] on div "Rails [PERSON_NAME]-Blend Crewneck Sweater 0400024423299 17 in stock $80 $178 S…" at bounding box center [847, 490] width 1278 height 707
